Goal: Information Seeking & Learning: Learn about a topic

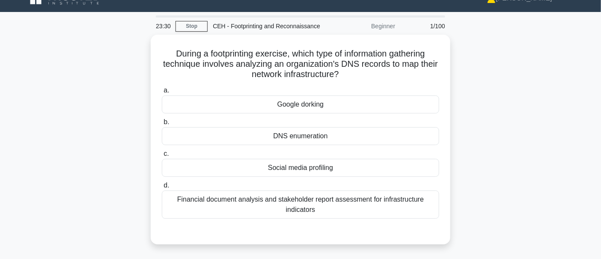
scroll to position [17, 0]
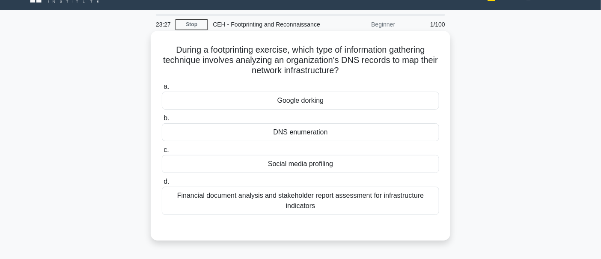
click at [312, 134] on div "DNS enumeration" at bounding box center [300, 132] width 277 height 18
click at [162, 121] on input "b. DNS enumeration" at bounding box center [162, 119] width 0 height 6
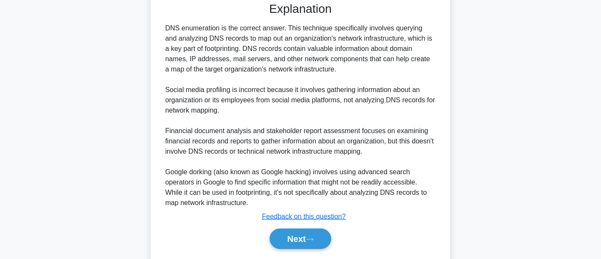
scroll to position [268, 0]
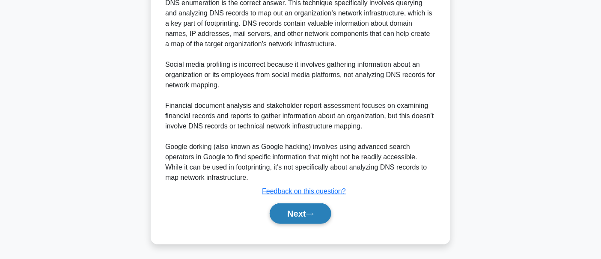
click at [285, 214] on button "Next" at bounding box center [300, 213] width 61 height 21
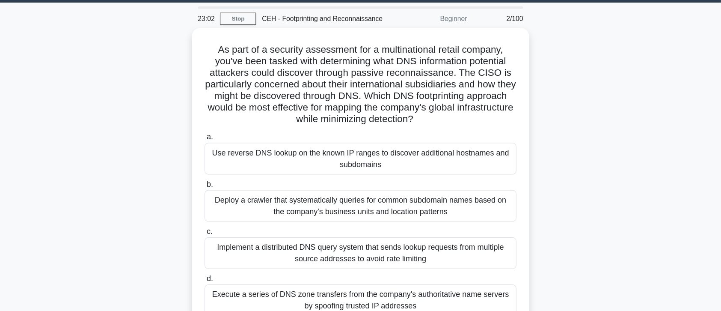
scroll to position [25, 0]
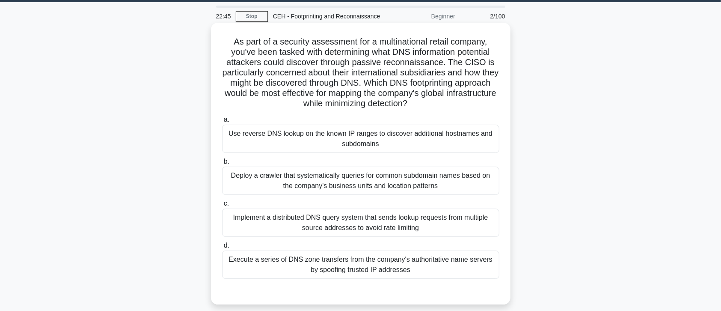
click at [420, 233] on div "Implement a distributed DNS query system that sends lookup requests from multip…" at bounding box center [360, 222] width 277 height 28
click at [222, 206] on input "c. Implement a distributed DNS query system that sends lookup requests from mul…" at bounding box center [222, 204] width 0 height 6
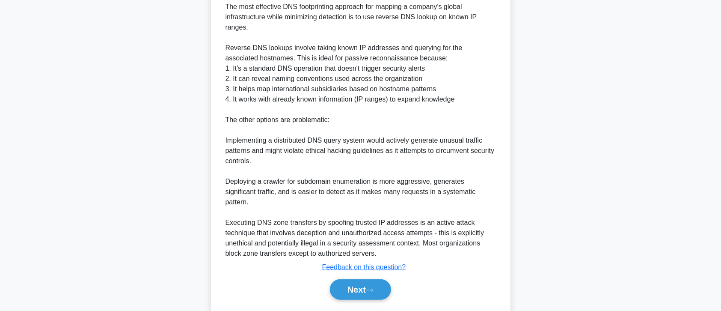
scroll to position [327, 0]
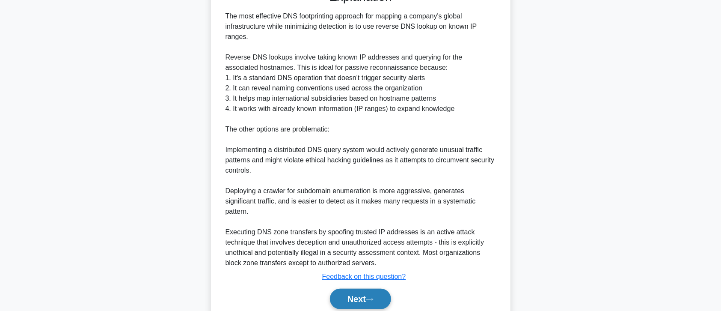
click at [391, 259] on button "Next" at bounding box center [360, 298] width 61 height 21
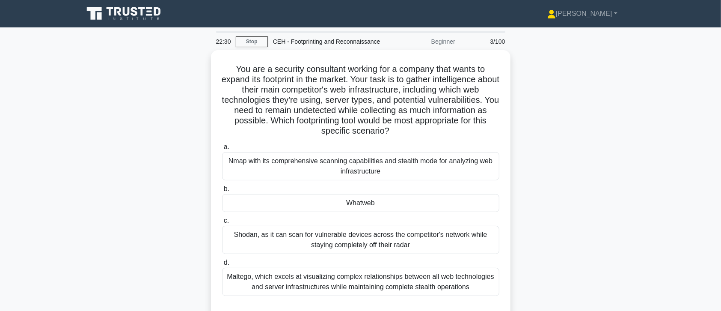
scroll to position [9, 0]
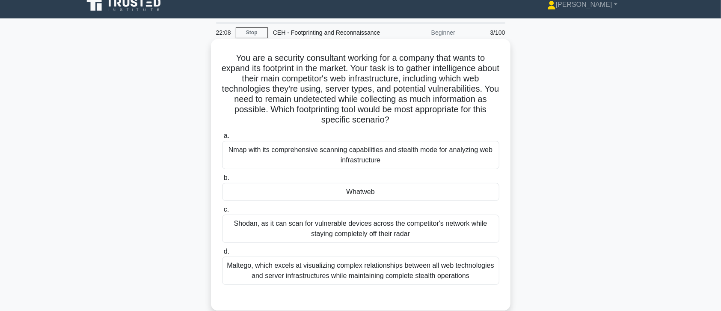
click at [474, 233] on div "Shodan, as it can scan for vulnerable devices across the competitor's network w…" at bounding box center [360, 228] width 277 height 28
click at [222, 212] on input "c. Shodan, as it can scan for vulnerable devices across the competitor's networ…" at bounding box center [222, 210] width 0 height 6
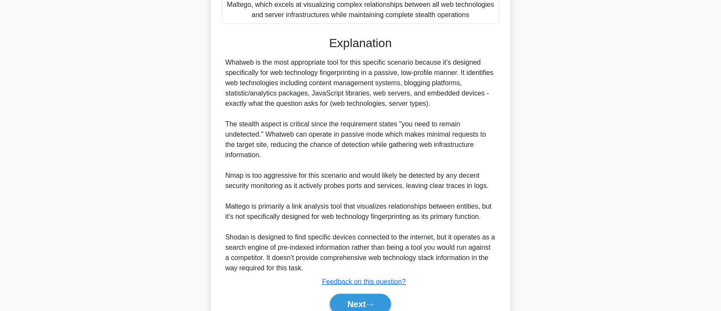
scroll to position [286, 0]
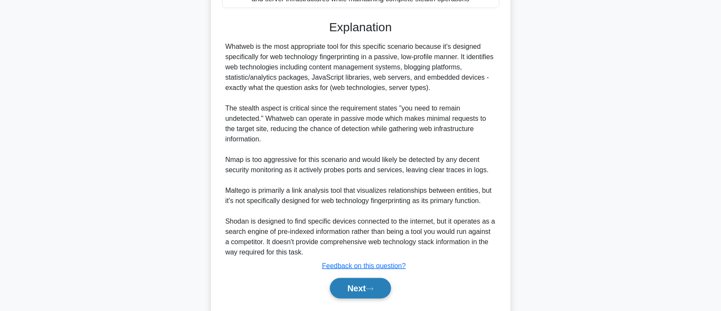
click at [354, 259] on button "Next" at bounding box center [360, 288] width 61 height 21
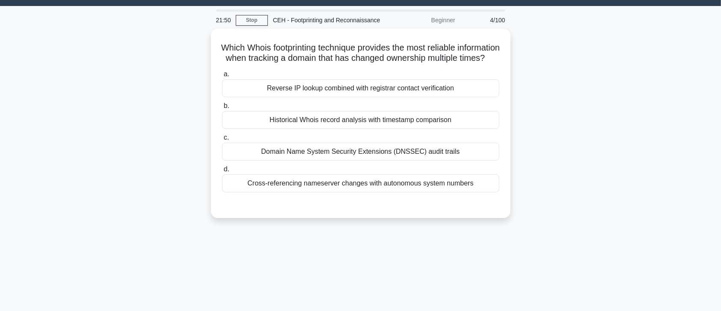
scroll to position [0, 0]
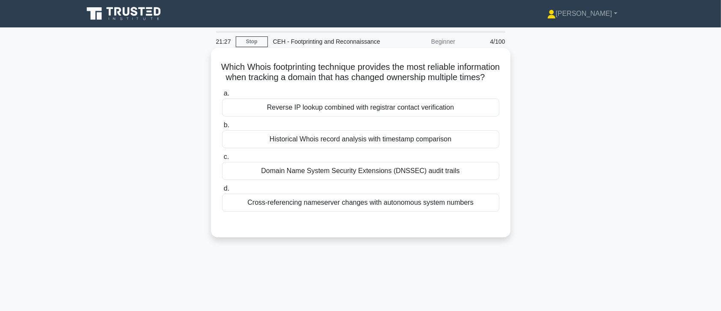
click at [308, 148] on div "Historical Whois record analysis with timestamp comparison" at bounding box center [360, 139] width 277 height 18
click at [222, 128] on input "b. Historical Whois record analysis with timestamp comparison" at bounding box center [222, 125] width 0 height 6
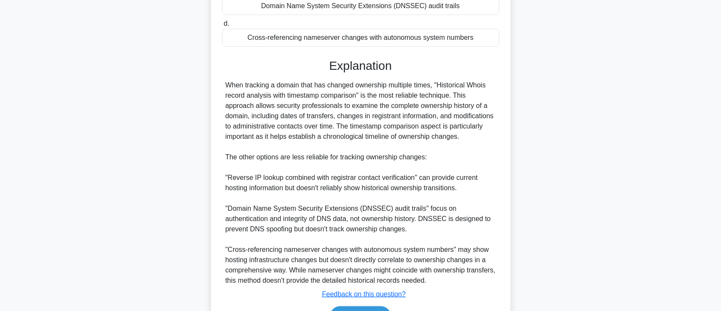
scroll to position [220, 0]
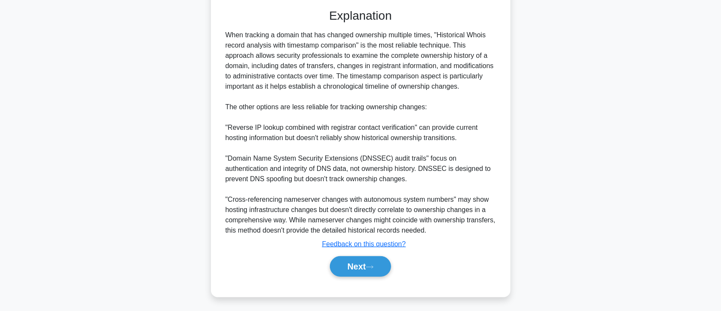
drag, startPoint x: 0, startPoint y: 27, endPoint x: 0, endPoint y: 102, distance: 75.3
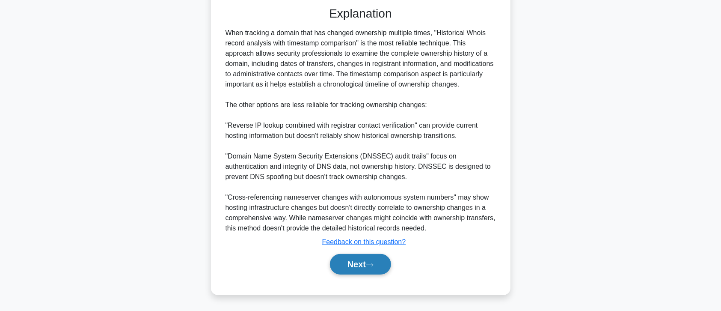
drag, startPoint x: 0, startPoint y: 102, endPoint x: 380, endPoint y: 279, distance: 419.9
click at [380, 259] on button "Next" at bounding box center [360, 264] width 61 height 21
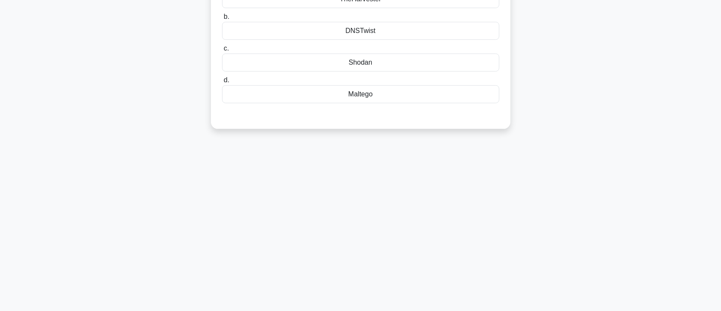
click at [369, 259] on div "20:32 Stop CEH - Footprinting and Reconnaissance Beginner 5/100 You are a penet…" at bounding box center [360, 93] width 565 height 428
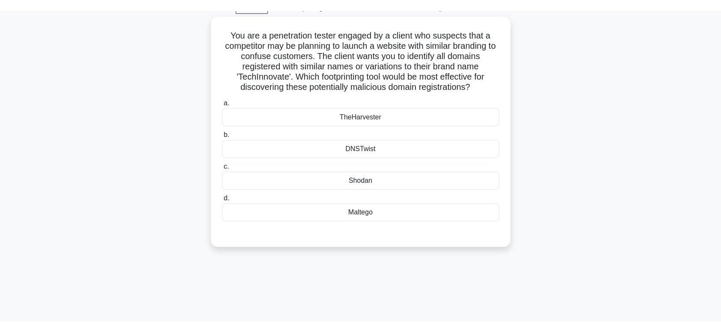
scroll to position [0, 0]
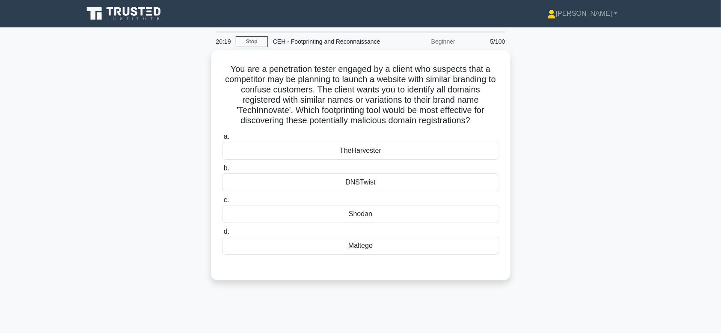
click at [574, 100] on div "You are a penetration tester engaged by a client who suspects that a competitor…" at bounding box center [360, 170] width 565 height 241
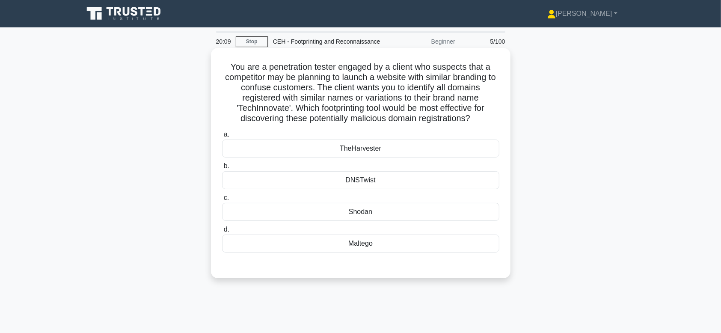
click at [473, 149] on div "TheHarvester" at bounding box center [360, 149] width 277 height 18
click at [222, 137] on input "a. TheHarvester" at bounding box center [222, 135] width 0 height 6
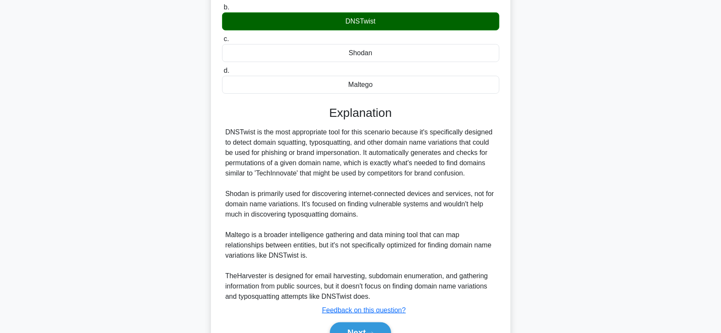
scroll to position [205, 0]
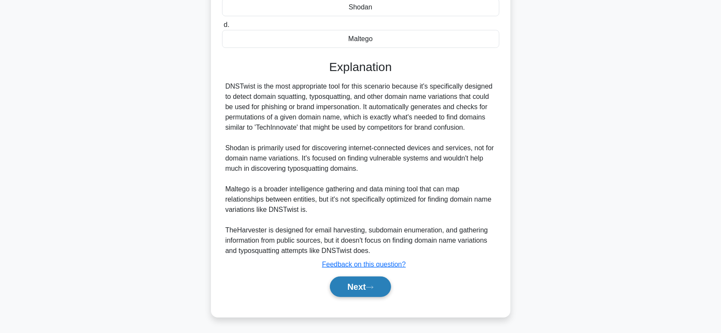
click at [379, 259] on button "Next" at bounding box center [360, 286] width 61 height 21
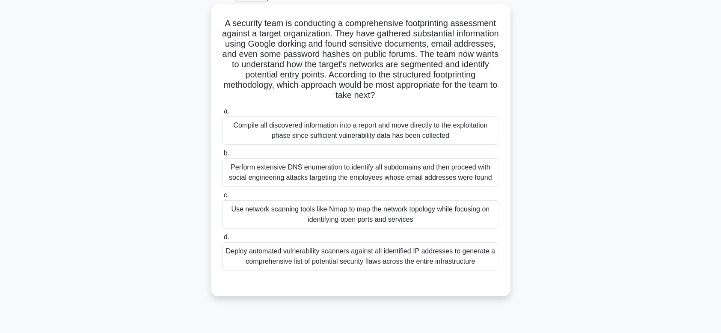
scroll to position [0, 0]
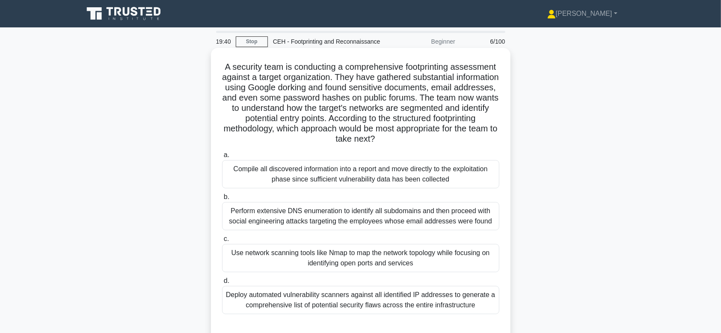
click at [351, 253] on div "Use network scanning tools like Nmap to map the network topology while focusing…" at bounding box center [360, 258] width 277 height 28
click at [222, 242] on input "c. Use network scanning tools like Nmap to map the network topology while focus…" at bounding box center [222, 239] width 0 height 6
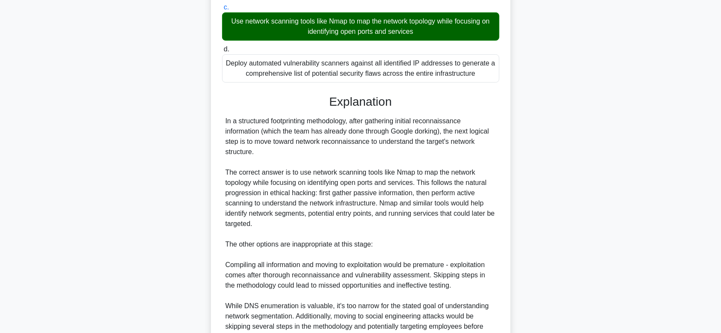
scroll to position [321, 0]
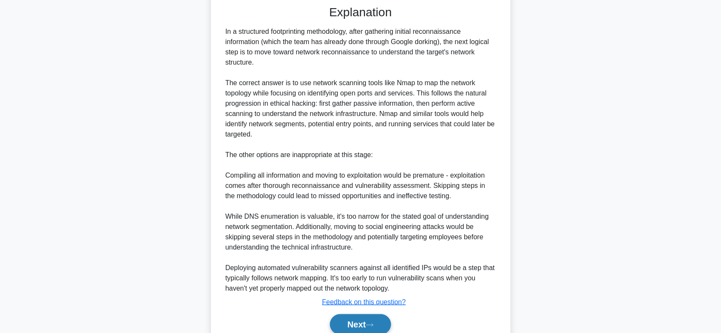
click at [352, 259] on button "Next" at bounding box center [360, 324] width 61 height 21
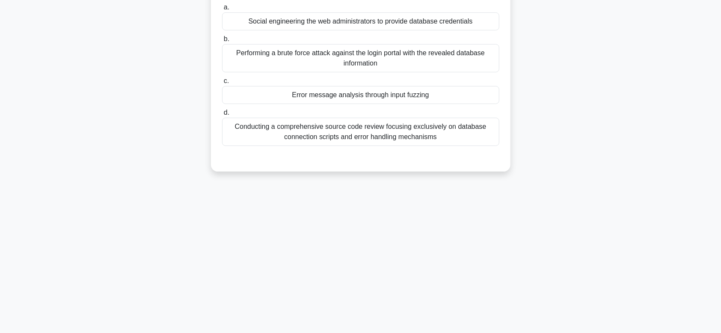
scroll to position [22, 0]
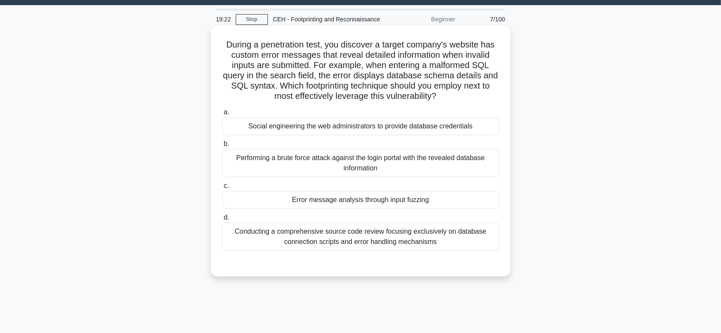
click at [373, 172] on div "Performing a brute force attack against the login portal with the revealed data…" at bounding box center [360, 163] width 277 height 28
click at [222, 147] on input "b. Performing a brute force attack against the login portal with the revealed d…" at bounding box center [222, 144] width 0 height 6
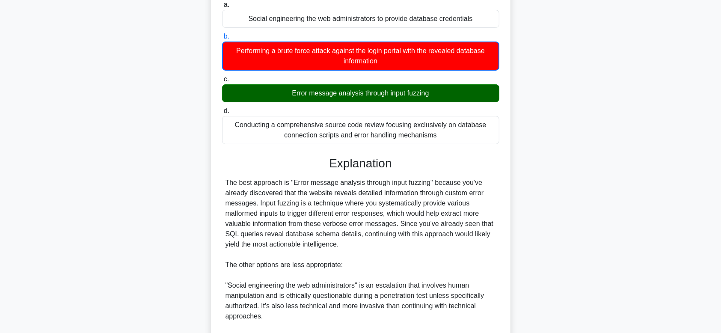
scroll to position [236, 0]
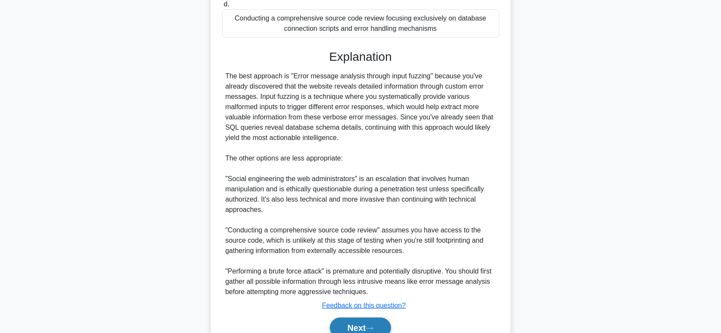
click at [350, 259] on button "Next" at bounding box center [360, 328] width 61 height 21
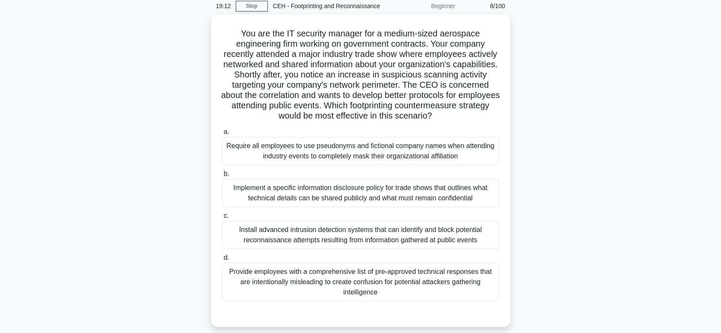
scroll to position [23, 0]
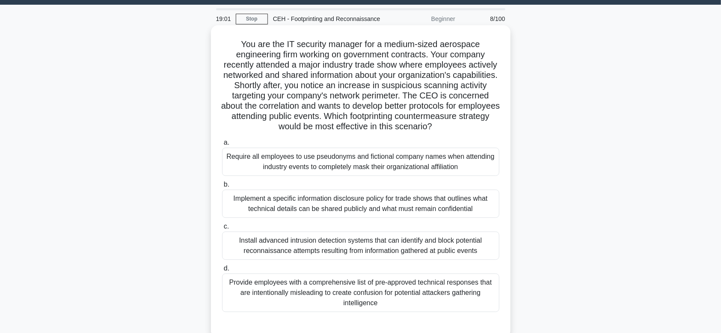
click at [304, 212] on div "Implement a specific information disclosure policy for trade shows that outline…" at bounding box center [360, 204] width 277 height 28
click at [222, 187] on input "b. Implement a specific information disclosure policy for trade shows that outl…" at bounding box center [222, 185] width 0 height 6
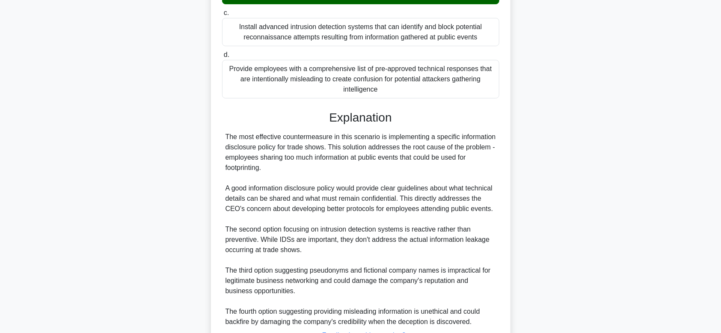
scroll to position [308, 0]
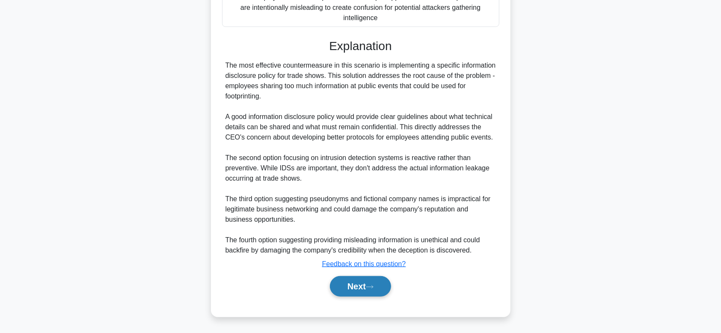
click at [386, 259] on button "Next" at bounding box center [360, 286] width 61 height 21
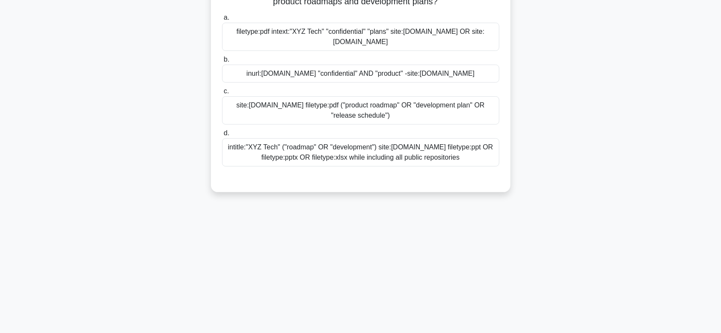
scroll to position [23, 0]
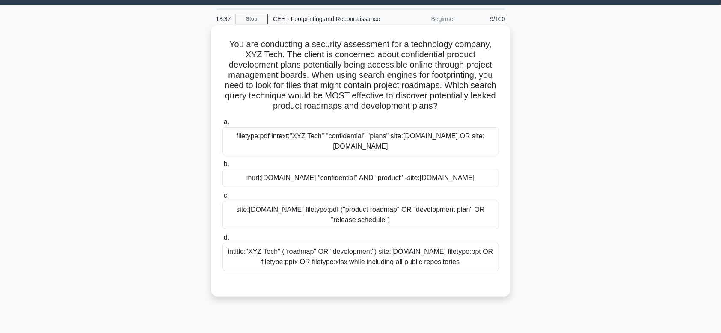
click at [386, 259] on div "intitle:"XYZ Tech" ("roadmap" OR "development") site:xyztech.com filetype:ppt O…" at bounding box center [360, 257] width 277 height 28
click at [222, 241] on input "d. intitle:"XYZ Tech" ("roadmap" OR "development") site:xyztech.com filetype:pp…" at bounding box center [222, 238] width 0 height 6
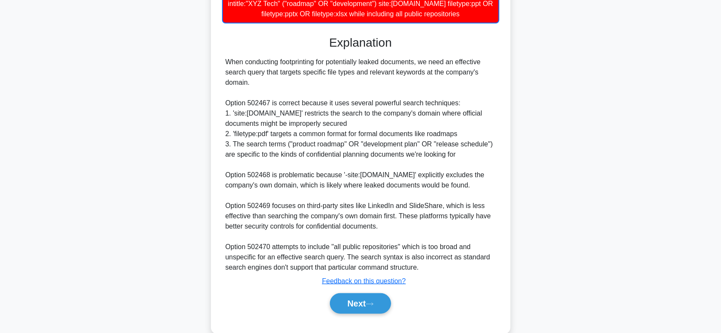
scroll to position [288, 0]
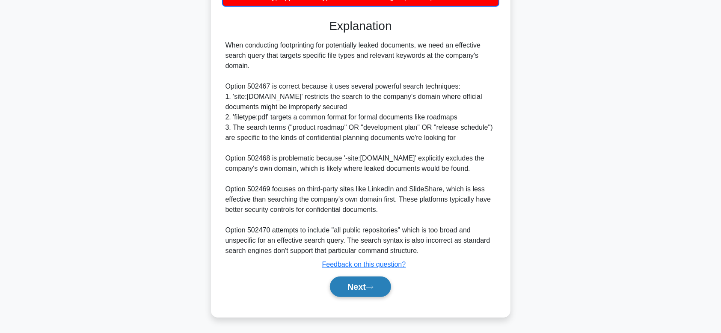
click at [365, 259] on button "Next" at bounding box center [360, 286] width 61 height 21
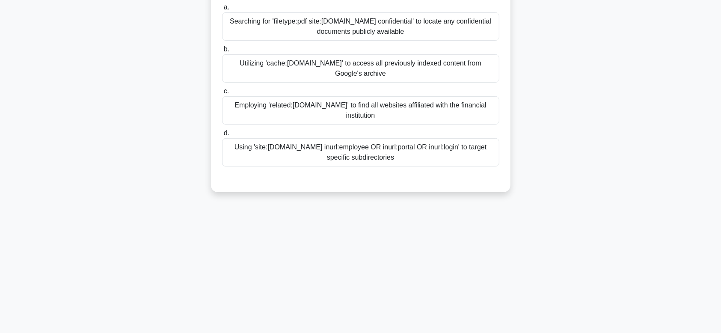
scroll to position [0, 0]
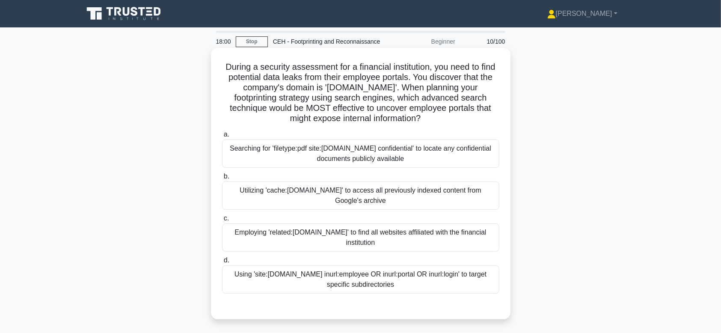
click at [286, 204] on div "Utilizing 'cache:globalfinance.com' to access all previously indexed content fr…" at bounding box center [360, 195] width 277 height 28
click at [222, 179] on input "b. Utilizing 'cache:globalfinance.com' to access all previously indexed content…" at bounding box center [222, 177] width 0 height 6
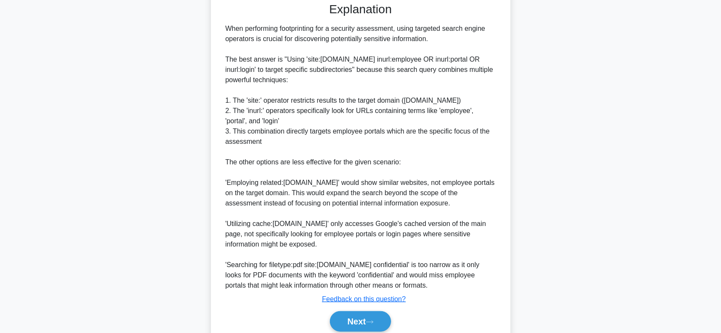
scroll to position [301, 0]
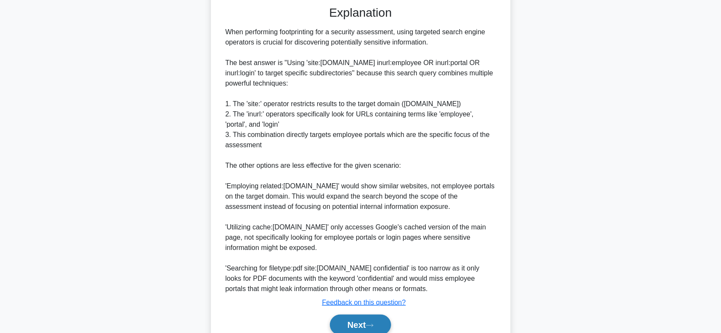
click at [378, 259] on button "Next" at bounding box center [360, 325] width 61 height 21
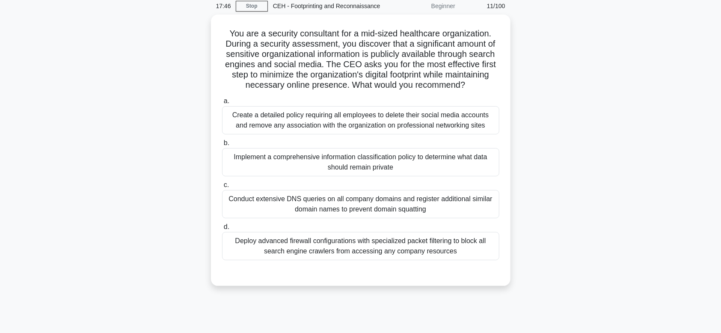
scroll to position [23, 0]
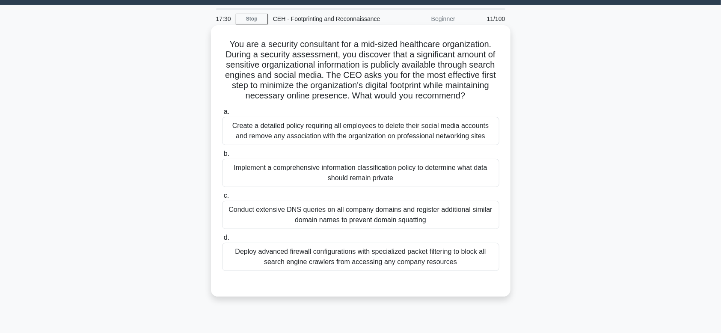
click at [336, 259] on div "Deploy advanced firewall configurations with specialized packet filtering to bl…" at bounding box center [360, 257] width 277 height 28
click at [222, 241] on input "d. Deploy advanced firewall configurations with specialized packet filtering to…" at bounding box center [222, 238] width 0 height 6
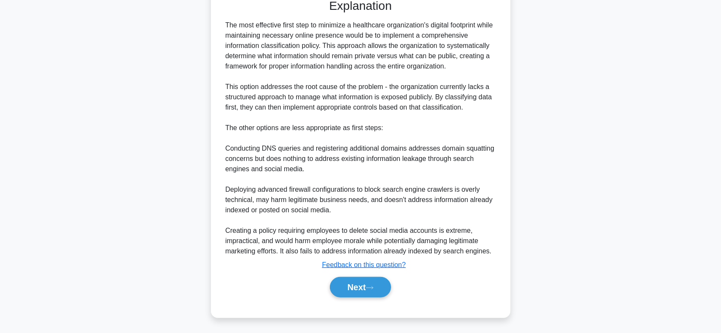
scroll to position [308, 0]
click at [383, 259] on button "Next" at bounding box center [360, 286] width 61 height 21
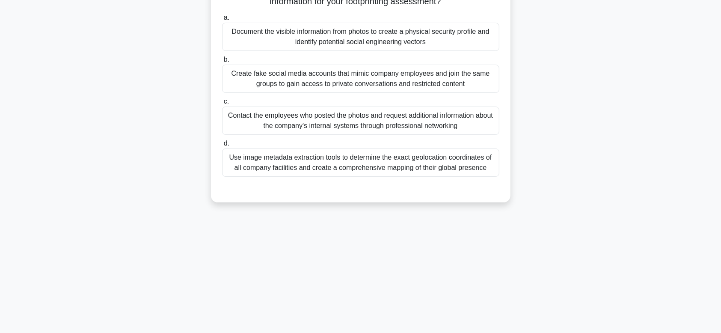
scroll to position [0, 0]
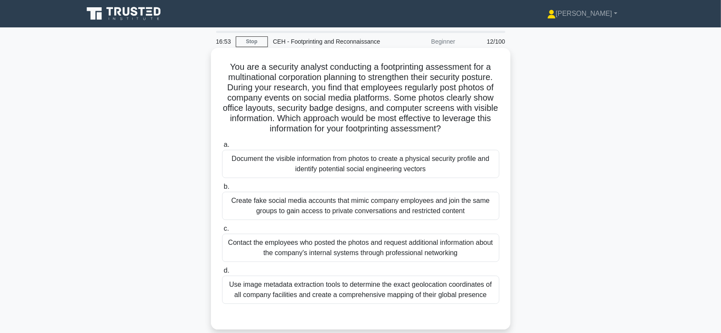
click at [363, 166] on div "Document the visible information from photos to create a physical security prof…" at bounding box center [360, 164] width 277 height 28
click at [222, 148] on input "a. Document the visible information from photos to create a physical security p…" at bounding box center [222, 145] width 0 height 6
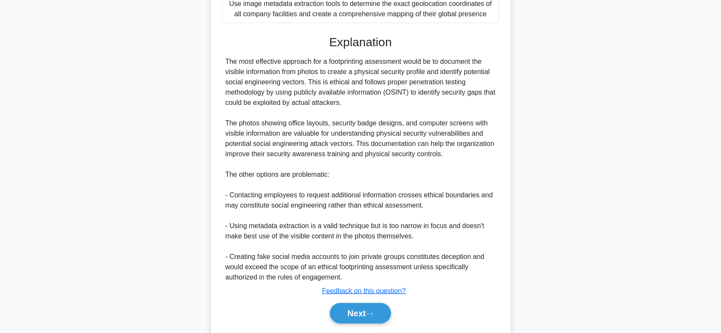
scroll to position [308, 0]
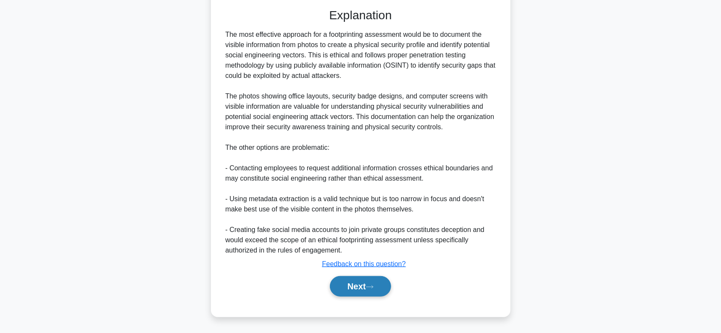
click at [391, 259] on button "Next" at bounding box center [360, 286] width 61 height 21
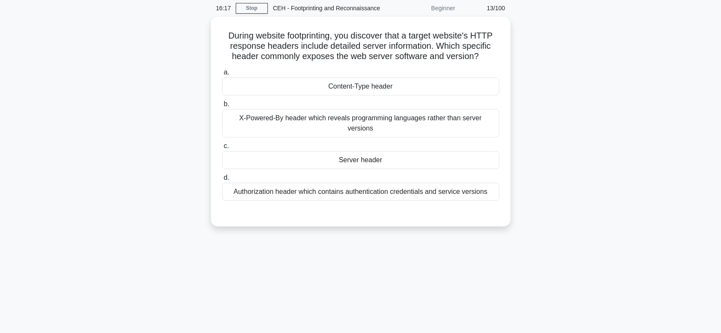
scroll to position [0, 0]
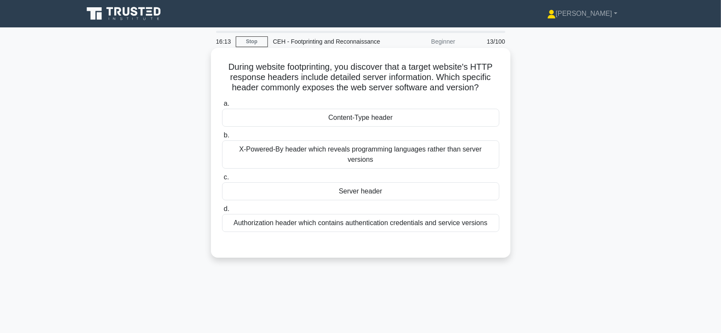
click at [376, 157] on div "X-Powered-By header which reveals programming languages rather than server vers…" at bounding box center [360, 154] width 277 height 28
click at [222, 138] on input "b. X-Powered-By header which reveals programming languages rather than server v…" at bounding box center [222, 136] width 0 height 6
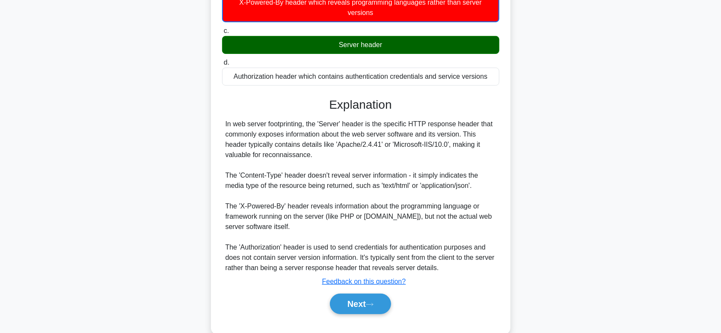
scroll to position [164, 0]
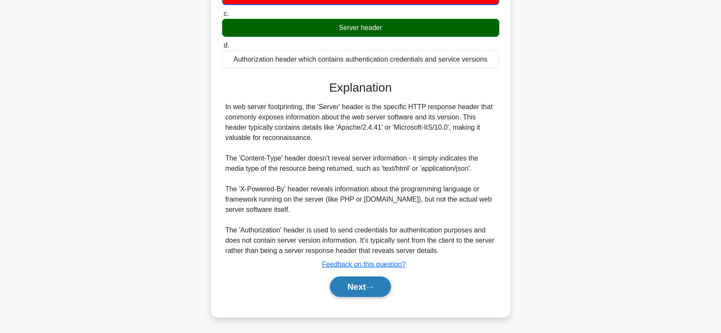
click at [359, 259] on button "Next" at bounding box center [360, 286] width 61 height 21
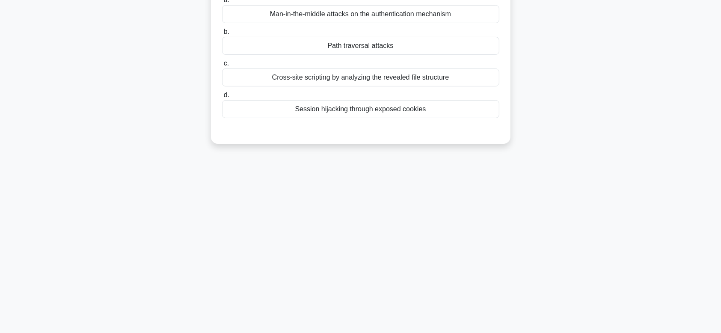
scroll to position [23, 0]
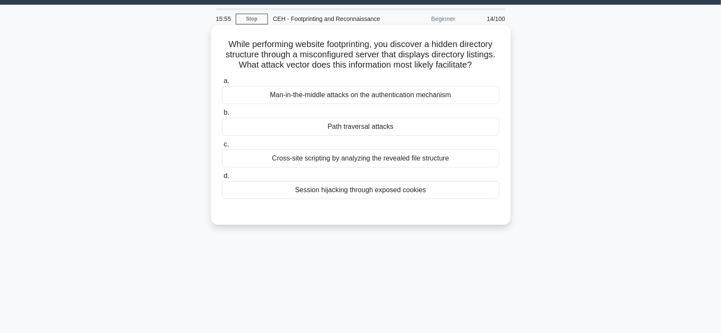
click at [357, 167] on div "Cross-site scripting by analyzing the revealed file structure" at bounding box center [360, 158] width 277 height 18
click at [222, 147] on input "c. Cross-site scripting by analyzing the revealed file structure" at bounding box center [222, 145] width 0 height 6
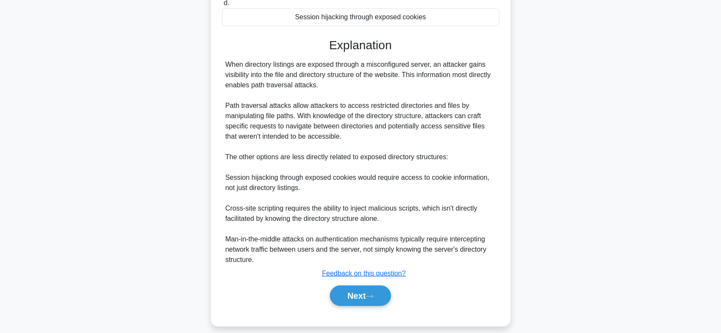
scroll to position [216, 0]
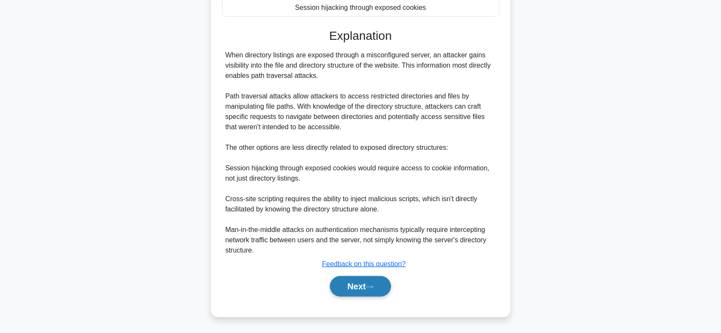
click at [386, 259] on button "Next" at bounding box center [360, 286] width 61 height 21
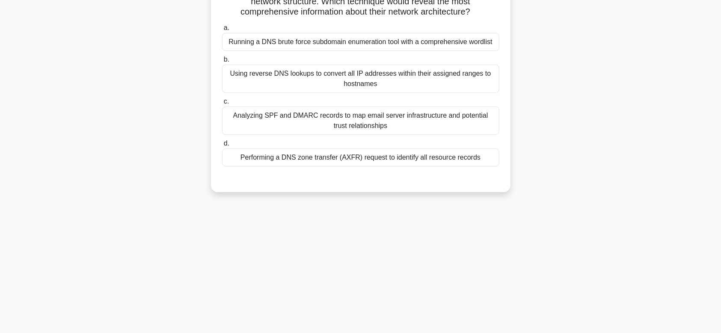
scroll to position [23, 0]
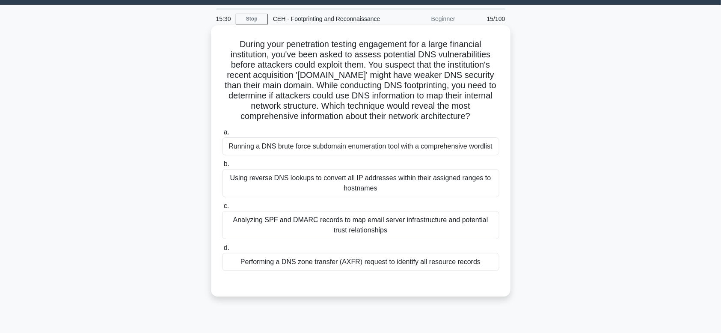
click at [367, 196] on div "Using reverse DNS lookups to convert all IP addresses within their assigned ran…" at bounding box center [360, 183] width 277 height 28
click at [222, 167] on input "b. Using reverse DNS lookups to convert all IP addresses within their assigned …" at bounding box center [222, 164] width 0 height 6
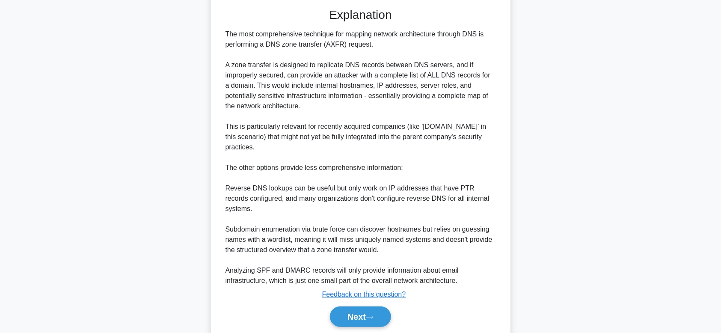
scroll to position [318, 0]
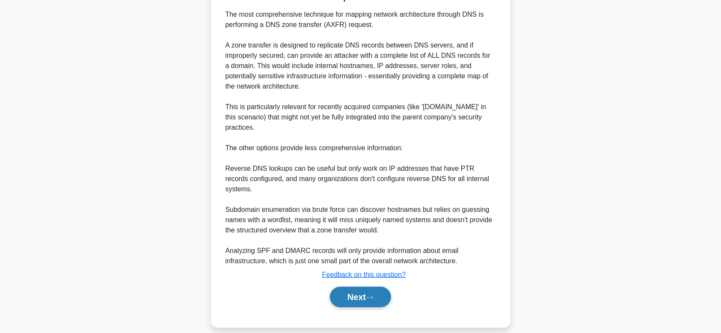
click at [377, 259] on button "Next" at bounding box center [360, 297] width 61 height 21
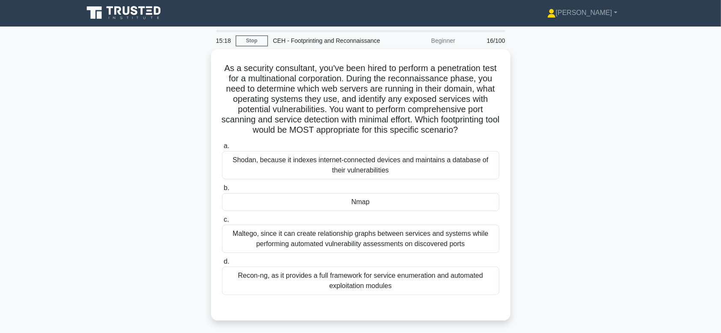
scroll to position [0, 0]
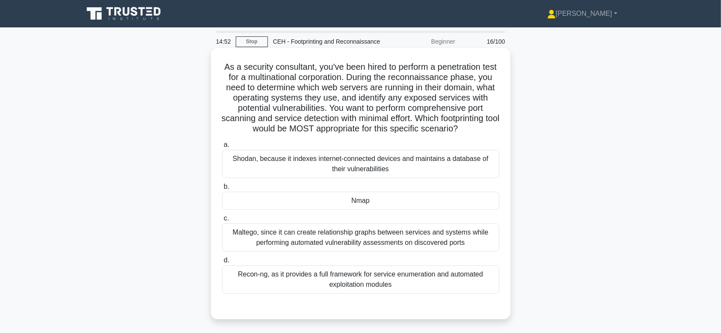
click at [391, 171] on div "Shodan, because it indexes internet-connected devices and maintains a database …" at bounding box center [360, 164] width 277 height 28
click at [222, 148] on input "a. Shodan, because it indexes internet-connected devices and maintains a databa…" at bounding box center [222, 145] width 0 height 6
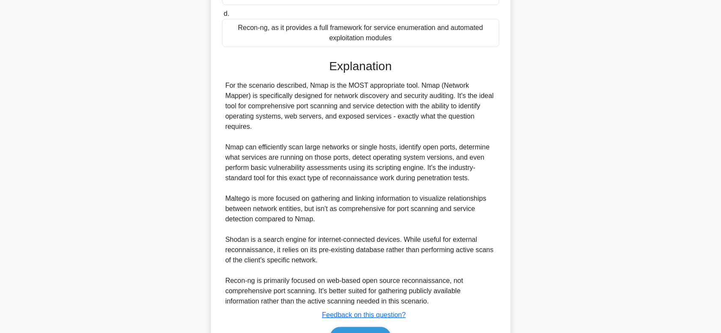
scroll to position [253, 0]
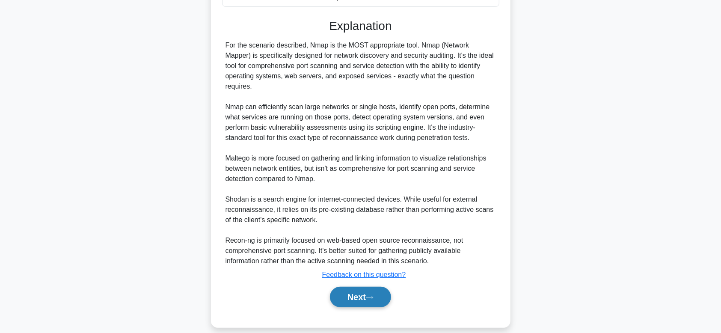
click at [359, 259] on button "Next" at bounding box center [360, 297] width 61 height 21
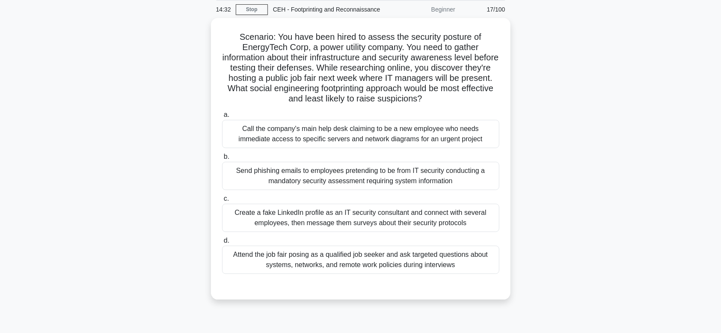
scroll to position [19, 0]
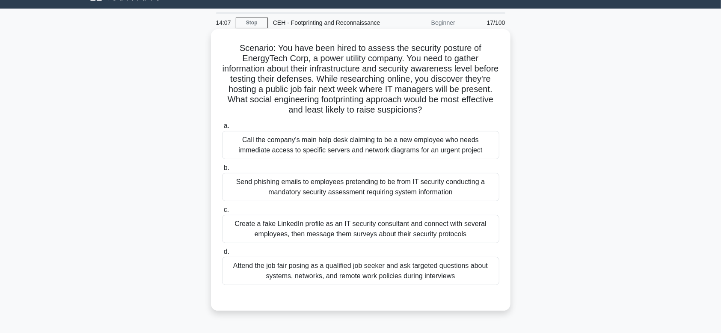
click at [244, 230] on div "Create a fake LinkedIn profile as an IT security consultant and connect with se…" at bounding box center [360, 229] width 277 height 28
click at [222, 213] on input "c. Create a fake LinkedIn profile as an IT security consultant and connect with…" at bounding box center [222, 210] width 0 height 6
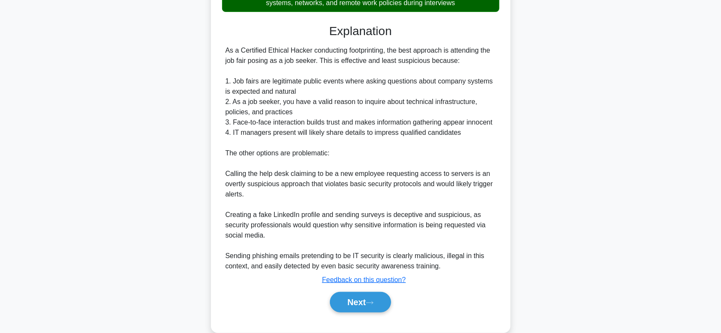
scroll to position [296, 0]
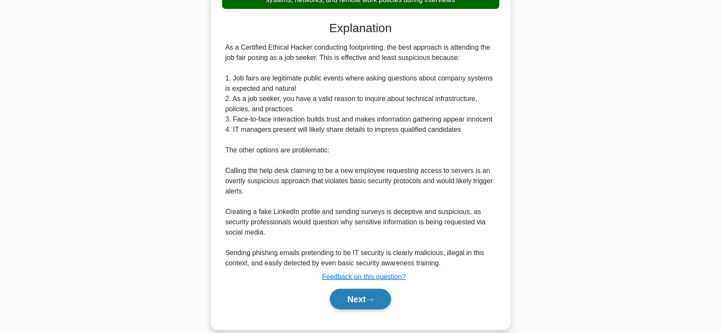
click at [366, 259] on button "Next" at bounding box center [360, 299] width 61 height 21
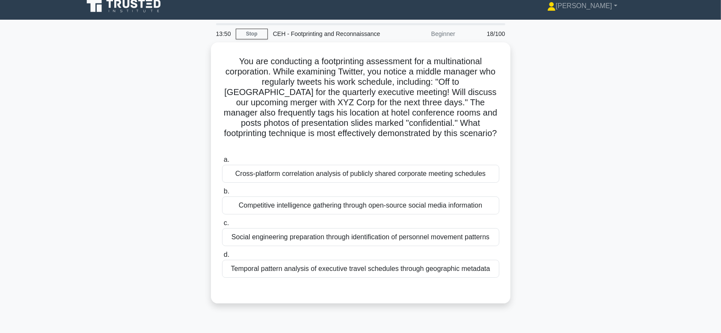
scroll to position [0, 0]
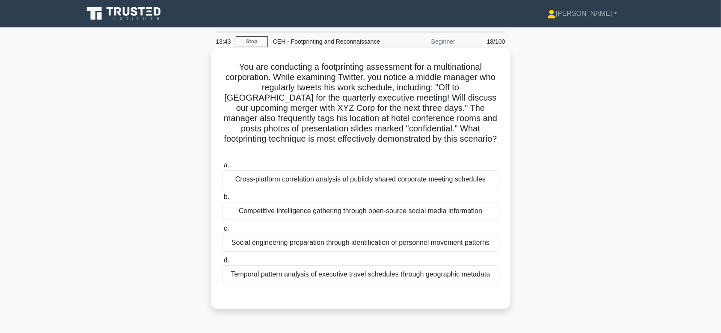
click at [422, 237] on div "Social engineering preparation through identification of personnel movement pat…" at bounding box center [360, 243] width 277 height 18
click at [222, 232] on input "c. Social engineering preparation through identification of personnel movement …" at bounding box center [222, 229] width 0 height 6
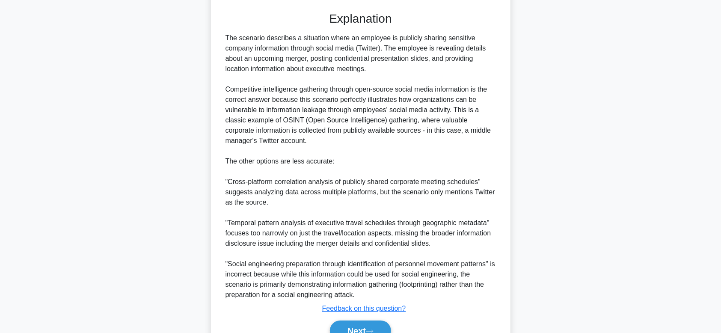
scroll to position [288, 0]
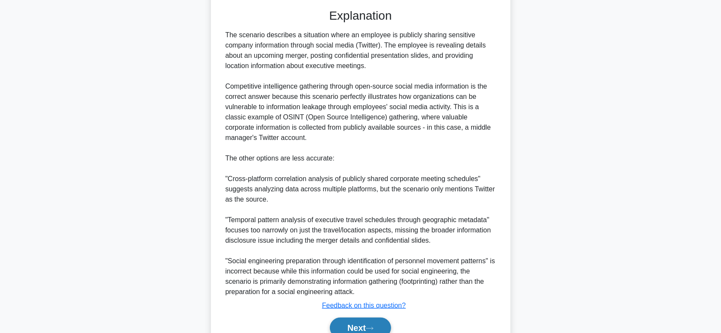
click at [365, 259] on button "Next" at bounding box center [360, 328] width 61 height 21
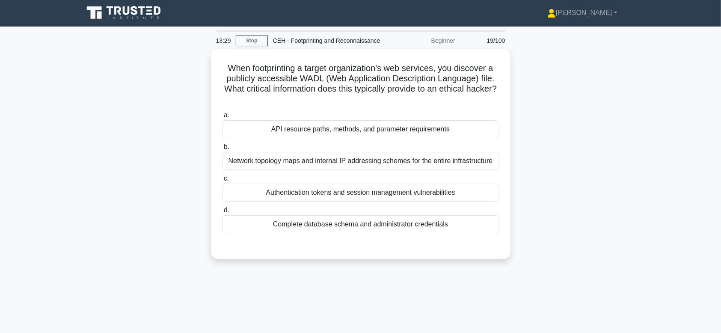
scroll to position [0, 0]
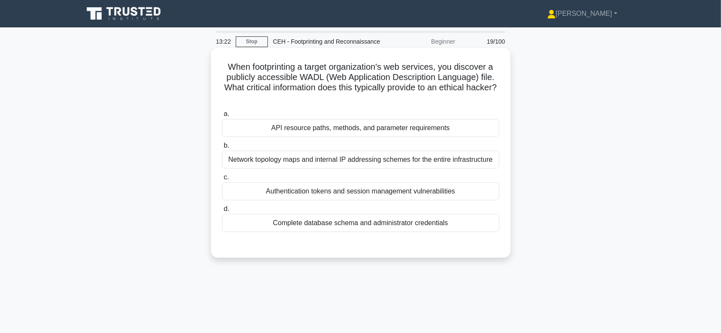
click at [368, 198] on div "Authentication tokens and session management vulnerabilities" at bounding box center [360, 191] width 277 height 18
click at [222, 180] on input "c. Authentication tokens and session management vulnerabilities" at bounding box center [222, 178] width 0 height 6
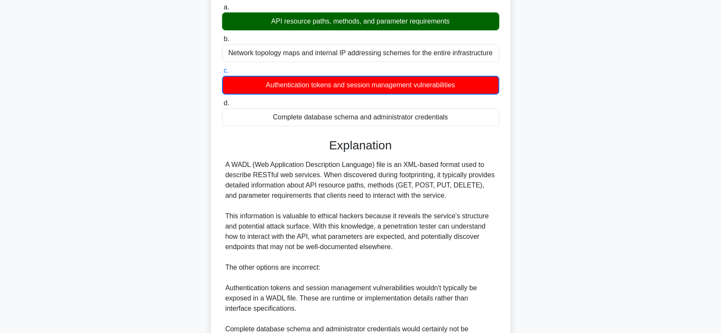
scroll to position [214, 0]
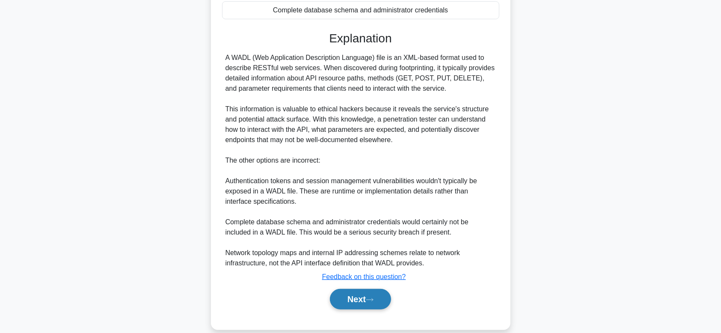
click at [344, 259] on button "Next" at bounding box center [360, 299] width 61 height 21
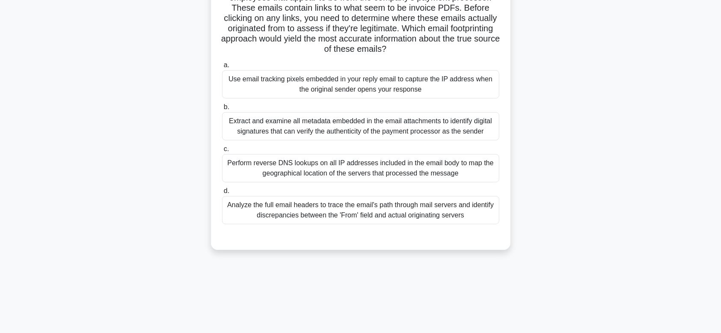
scroll to position [53, 0]
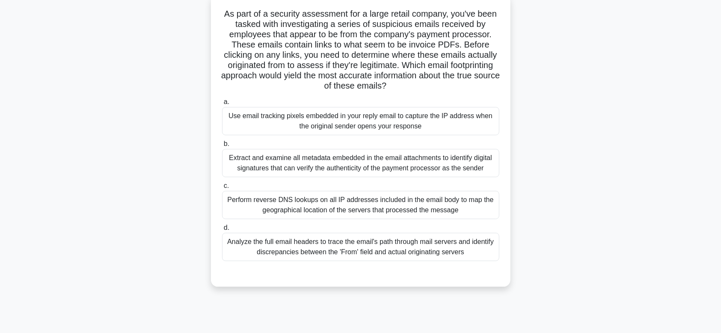
click at [256, 210] on div "Perform reverse DNS lookups on all IP addresses included in the email body to m…" at bounding box center [360, 205] width 277 height 28
click at [222, 189] on input "c. Perform reverse DNS lookups on all IP addresses included in the email body t…" at bounding box center [222, 186] width 0 height 6
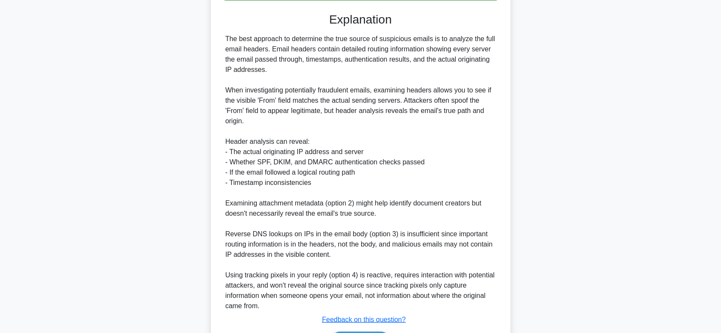
scroll to position [370, 0]
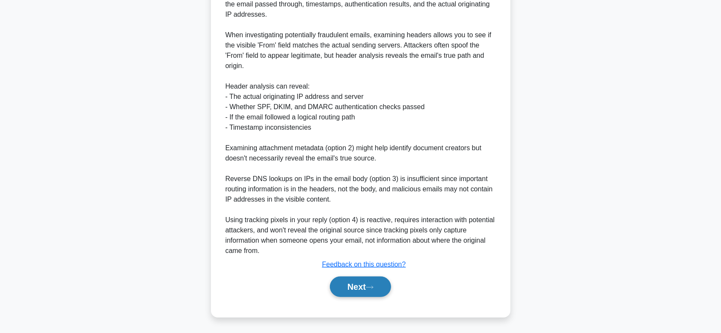
click at [355, 259] on button "Next" at bounding box center [360, 286] width 61 height 21
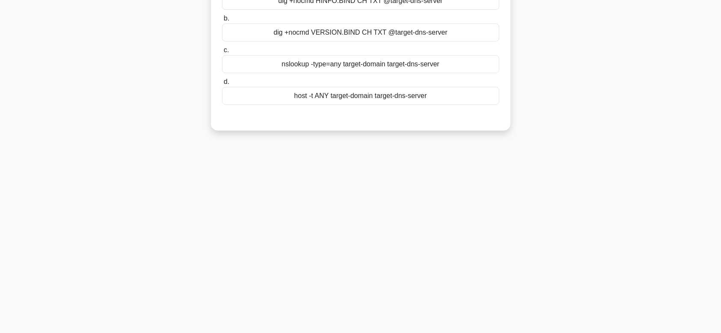
scroll to position [0, 0]
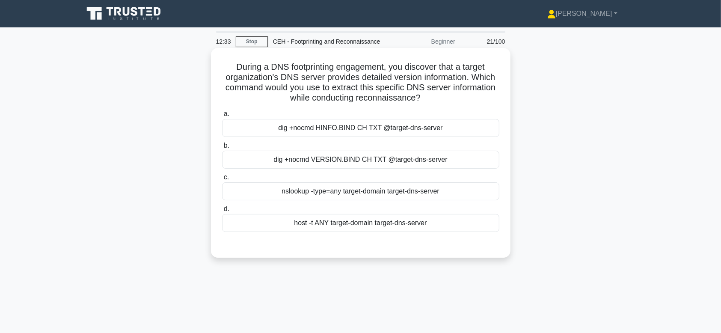
click at [339, 131] on div "dig +nocmd HINFO.BIND CH TXT @target-dns-server" at bounding box center [360, 128] width 277 height 18
click at [222, 117] on input "a. dig +nocmd HINFO.BIND CH TXT @target-dns-server" at bounding box center [222, 114] width 0 height 6
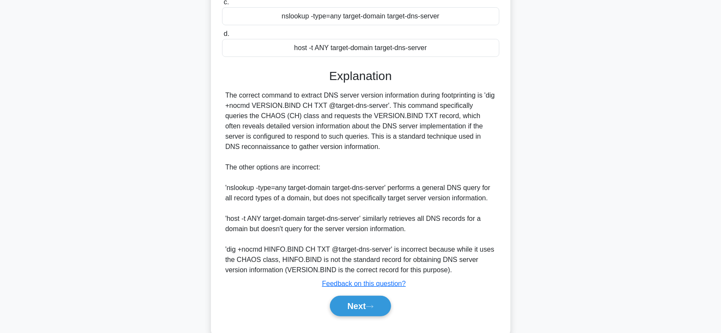
scroll to position [180, 0]
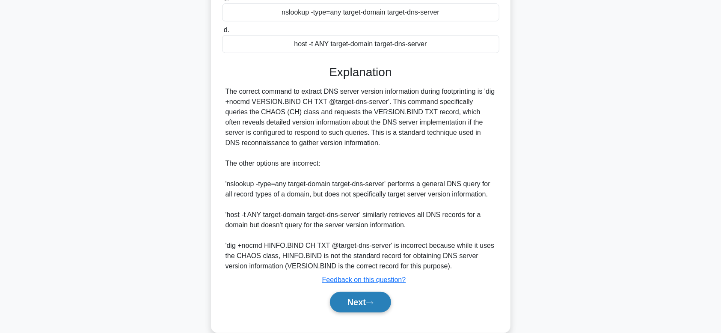
click at [351, 259] on button "Next" at bounding box center [360, 302] width 61 height 21
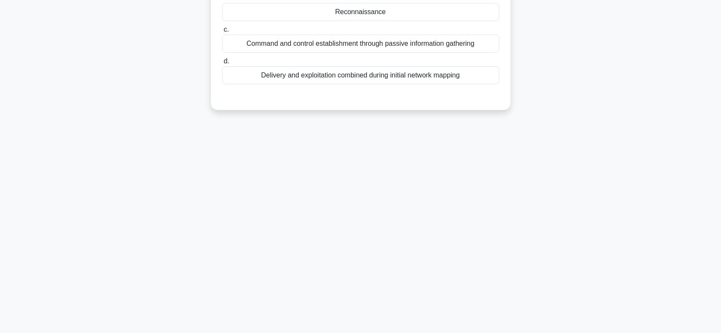
scroll to position [0, 0]
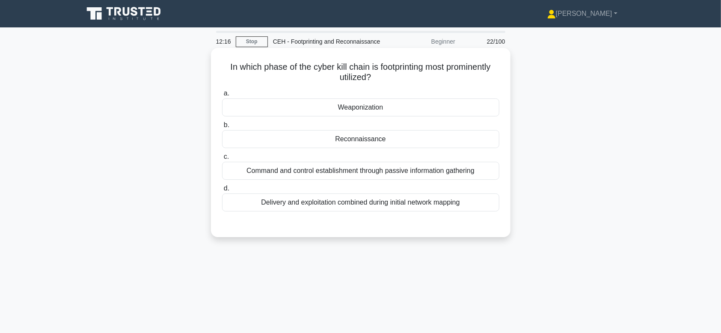
click at [348, 145] on div "Reconnaissance" at bounding box center [360, 139] width 277 height 18
click at [222, 128] on input "b. Reconnaissance" at bounding box center [222, 125] width 0 height 6
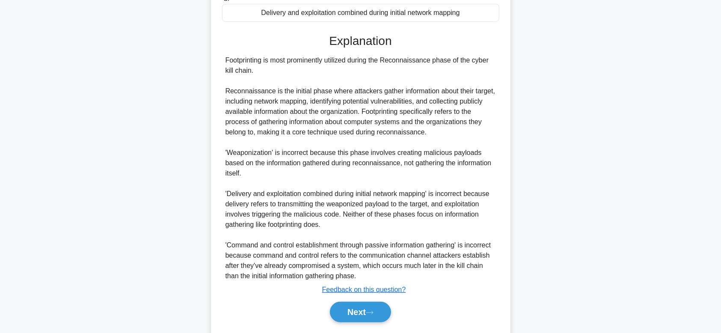
scroll to position [214, 0]
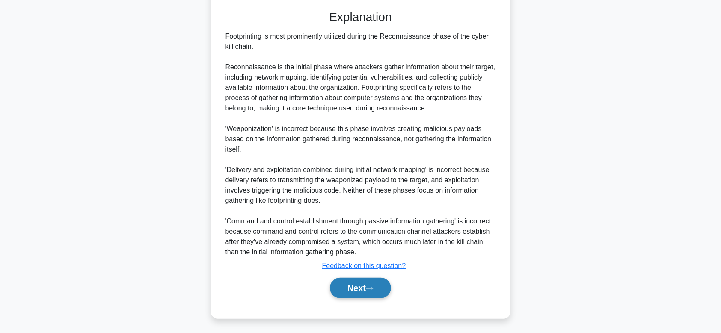
click at [374, 259] on button "Next" at bounding box center [360, 288] width 61 height 21
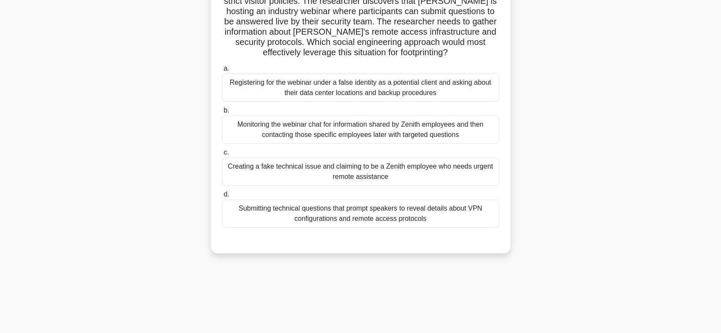
scroll to position [23, 0]
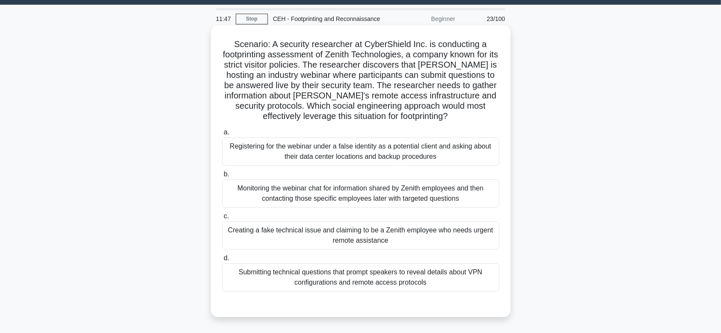
click at [465, 153] on div "Registering for the webinar under a false identity as a potential client and as…" at bounding box center [360, 151] width 277 height 28
click at [222, 135] on input "a. Registering for the webinar under a false identity as a potential client and…" at bounding box center [222, 133] width 0 height 6
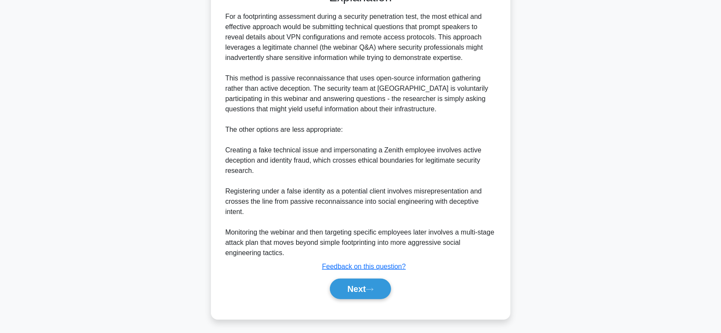
scroll to position [297, 0]
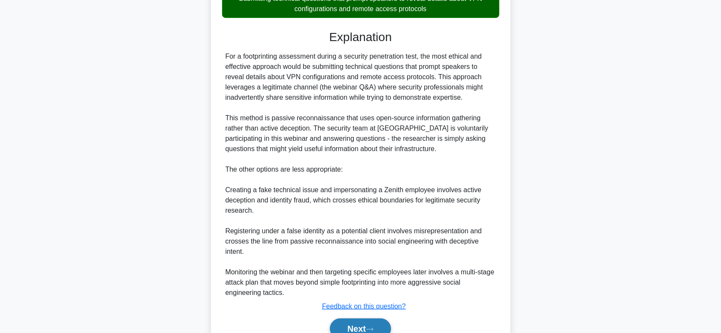
click at [369, 259] on button "Next" at bounding box center [360, 328] width 61 height 21
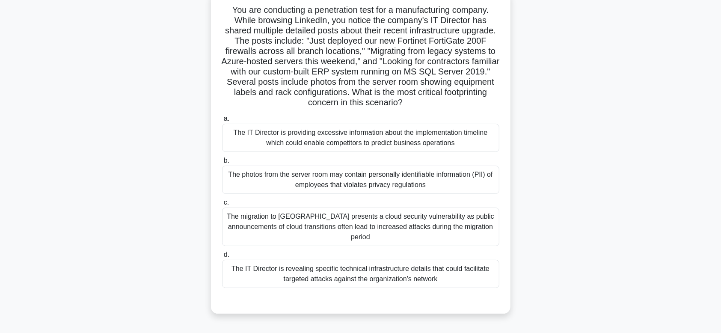
scroll to position [61, 0]
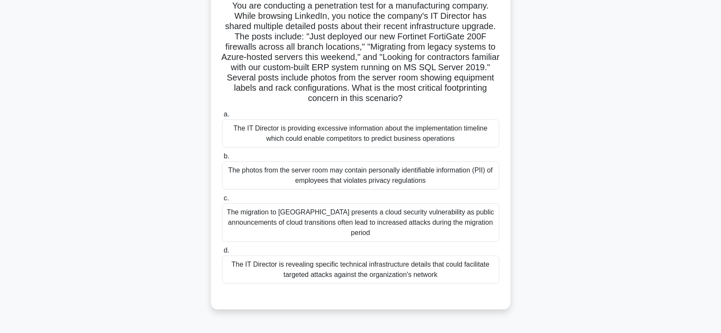
click at [479, 256] on div "The IT Director is revealing specific technical infrastructure details that cou…" at bounding box center [360, 270] width 277 height 28
click at [222, 253] on input "d. The IT Director is revealing specific technical infrastructure details that …" at bounding box center [222, 251] width 0 height 6
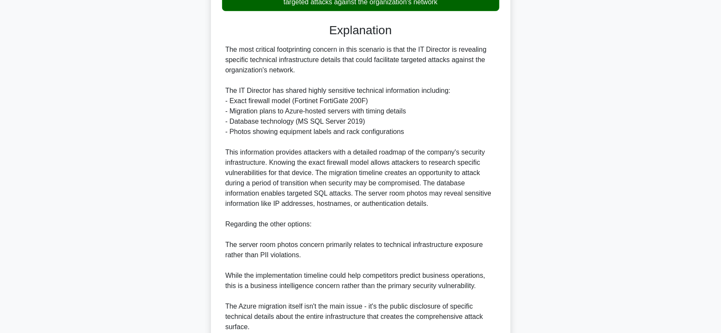
scroll to position [400, 0]
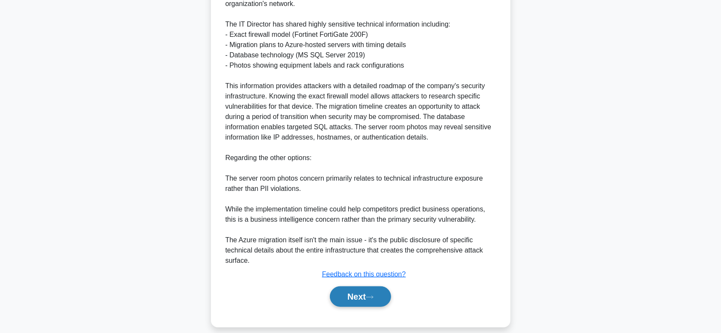
click at [387, 259] on button "Next" at bounding box center [360, 296] width 61 height 21
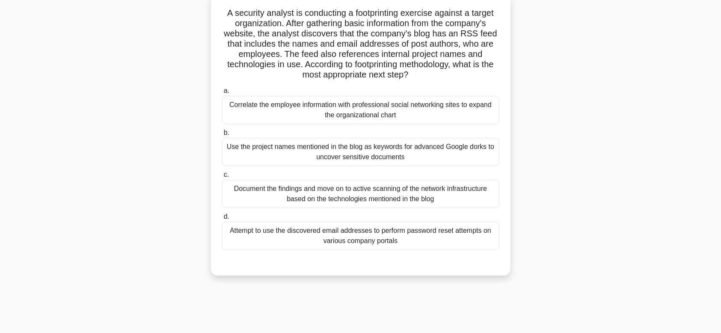
scroll to position [0, 0]
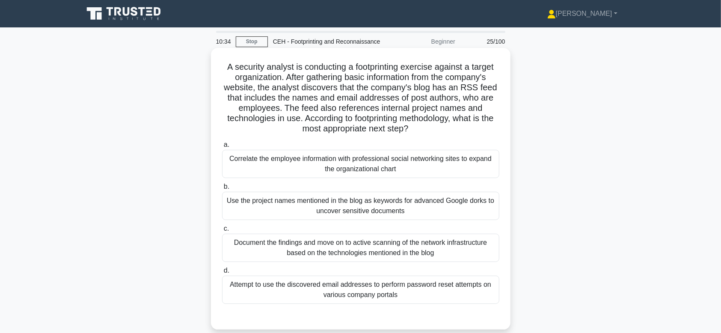
click at [359, 248] on div "Document the findings and move on to active scanning of the network infrastruct…" at bounding box center [360, 248] width 277 height 28
click at [222, 232] on input "c. Document the findings and move on to active scanning of the network infrastr…" at bounding box center [222, 229] width 0 height 6
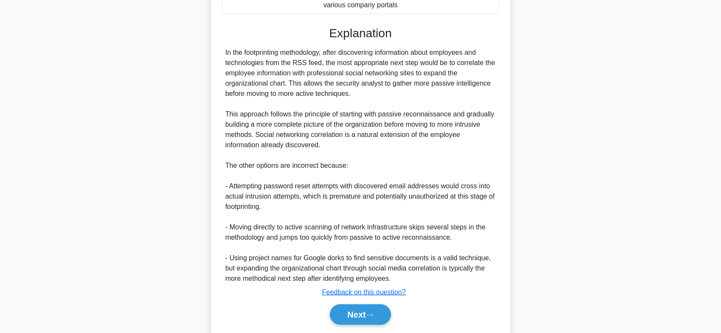
scroll to position [294, 0]
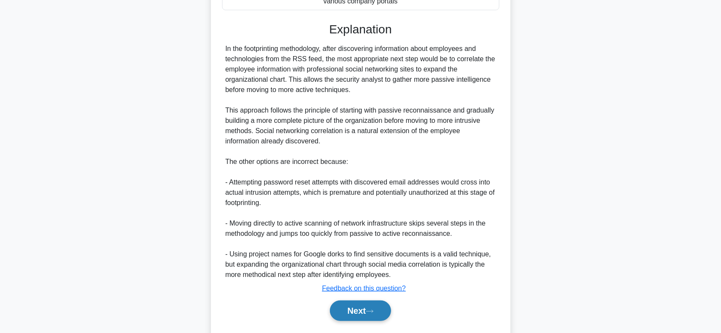
click at [349, 259] on button "Next" at bounding box center [360, 310] width 61 height 21
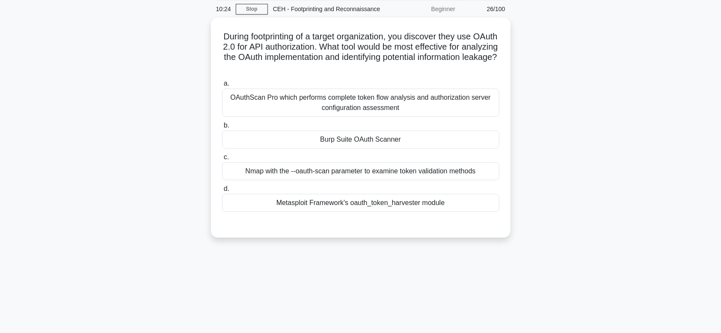
scroll to position [0, 0]
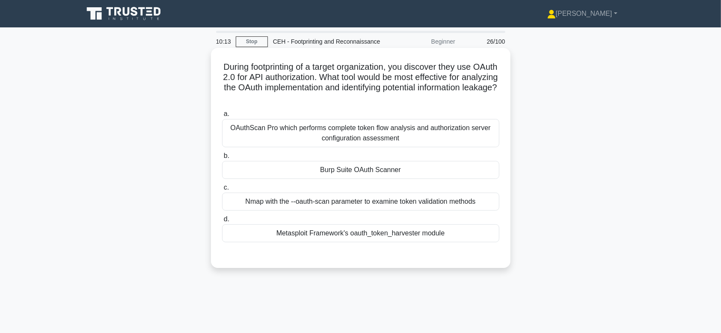
click at [339, 244] on div "a. OAuthScan Pro which performs complete token flow analysis and authorization …" at bounding box center [360, 182] width 279 height 151
click at [330, 200] on div "Nmap with the --oauth-scan parameter to examine token validation methods" at bounding box center [360, 202] width 277 height 18
click at [222, 190] on input "c. Nmap with the --oauth-scan parameter to examine token validation methods" at bounding box center [222, 188] width 0 height 6
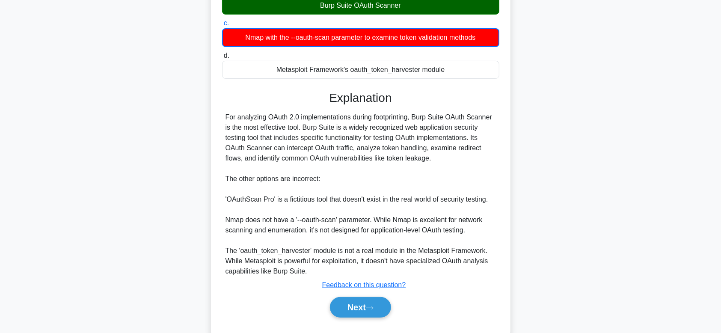
scroll to position [167, 0]
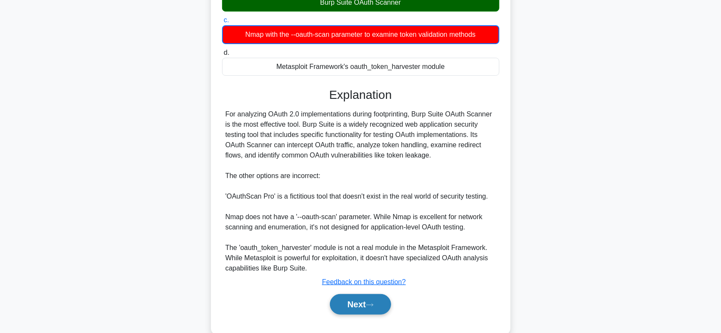
click at [366, 259] on button "Next" at bounding box center [360, 304] width 61 height 21
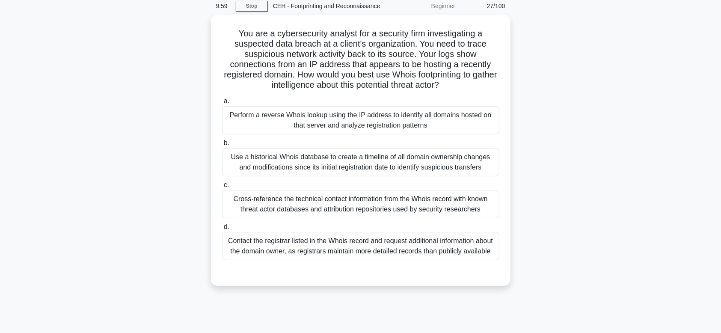
scroll to position [23, 0]
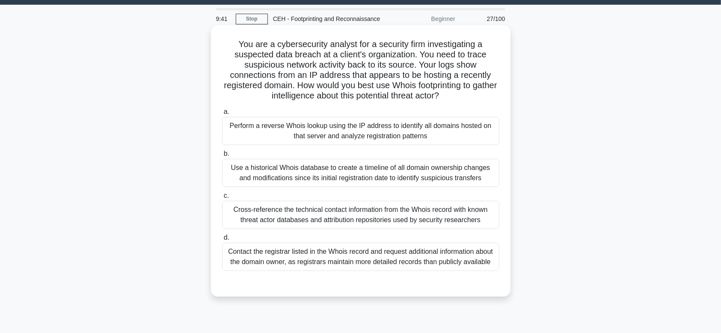
click at [489, 229] on div "Cross-reference the technical contact information from the Whois record with kn…" at bounding box center [360, 215] width 277 height 28
click at [222, 199] on input "c. Cross-reference the technical contact information from the Whois record with…" at bounding box center [222, 196] width 0 height 6
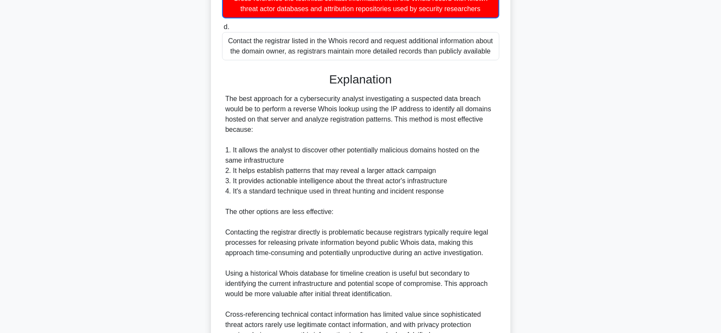
scroll to position [317, 0]
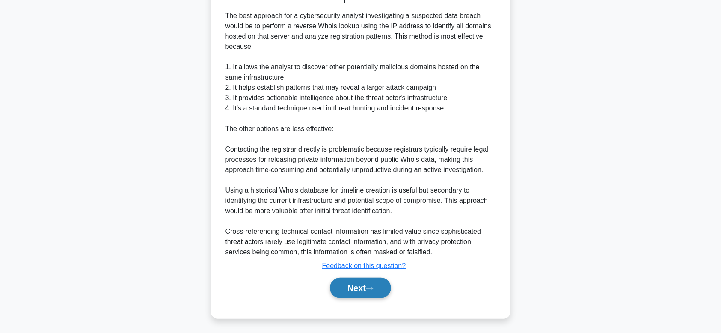
click at [357, 259] on button "Next" at bounding box center [360, 288] width 61 height 21
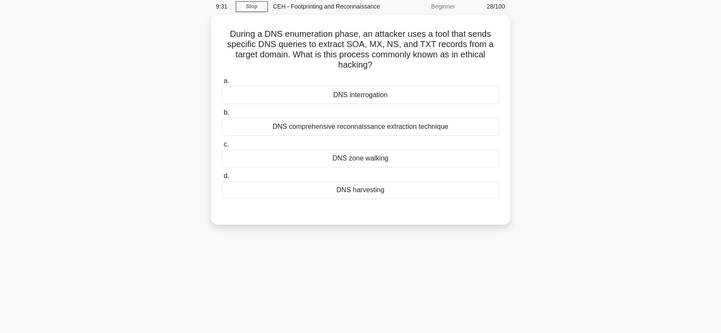
scroll to position [23, 0]
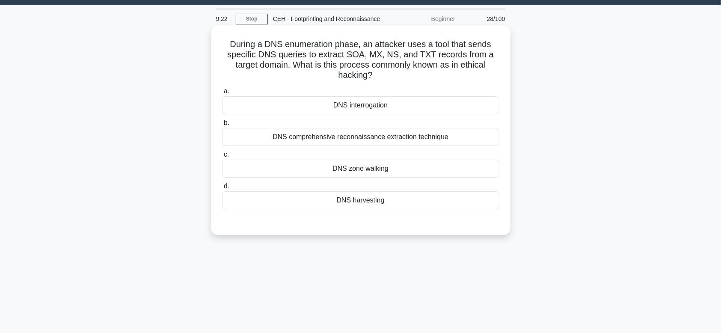
drag, startPoint x: 464, startPoint y: 206, endPoint x: 459, endPoint y: 207, distance: 4.7
click at [459, 207] on div "DNS harvesting" at bounding box center [360, 200] width 277 height 18
click at [222, 189] on input "d. DNS harvesting" at bounding box center [222, 187] width 0 height 6
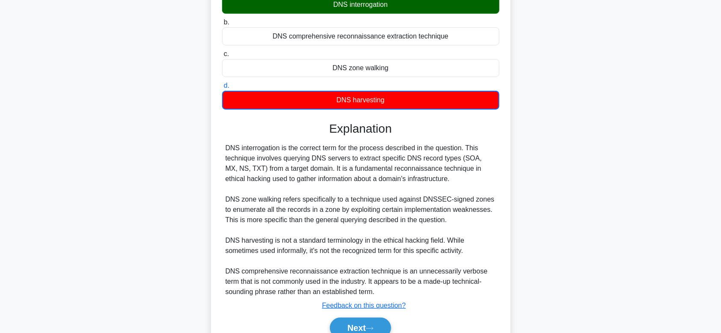
scroll to position [137, 0]
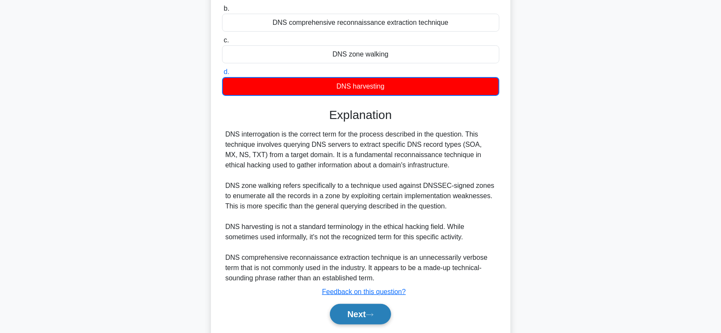
click at [371, 259] on button "Next" at bounding box center [360, 314] width 61 height 21
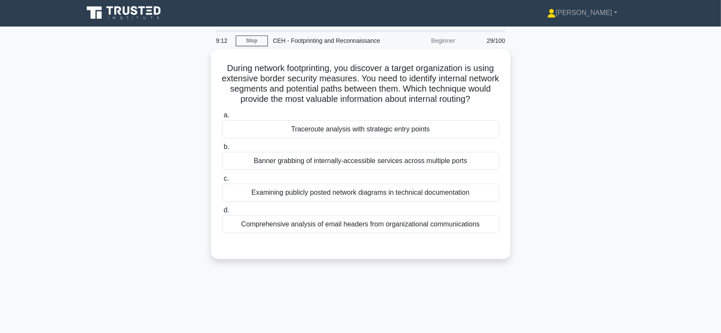
scroll to position [0, 0]
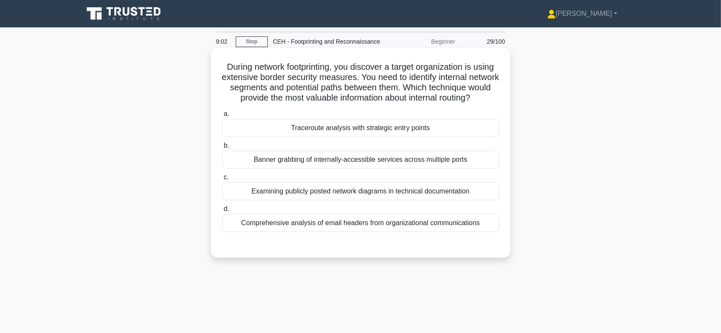
click at [464, 169] on div "Banner grabbing of internally-accessible services across multiple ports" at bounding box center [360, 160] width 277 height 18
click at [222, 149] on input "b. Banner grabbing of internally-accessible services across multiple ports" at bounding box center [222, 146] width 0 height 6
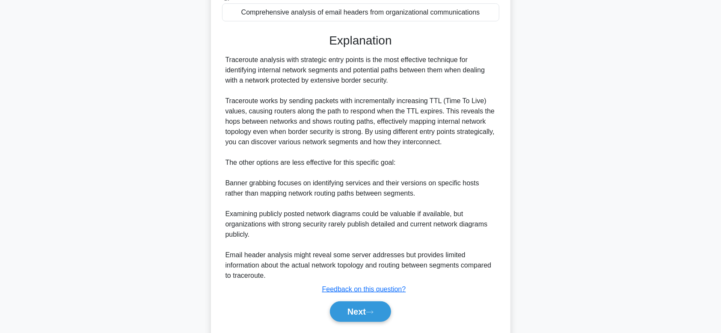
scroll to position [247, 0]
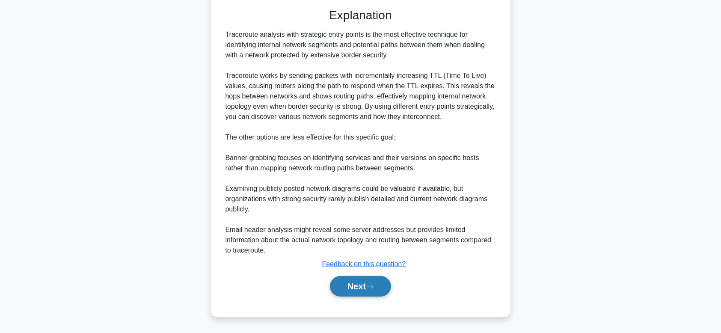
click at [374, 259] on icon at bounding box center [370, 287] width 8 height 5
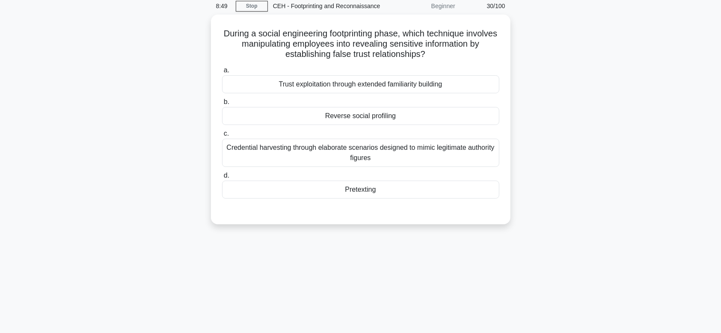
scroll to position [23, 0]
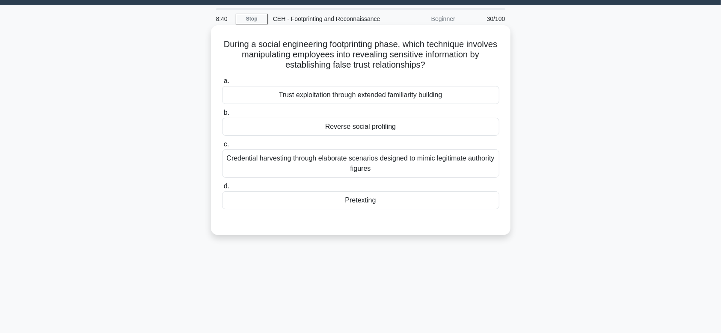
click at [419, 175] on div "Credential harvesting through elaborate scenarios designed to mimic legitimate …" at bounding box center [360, 163] width 277 height 28
click at [222, 147] on input "c. Credential harvesting through elaborate scenarios designed to mimic legitima…" at bounding box center [222, 145] width 0 height 6
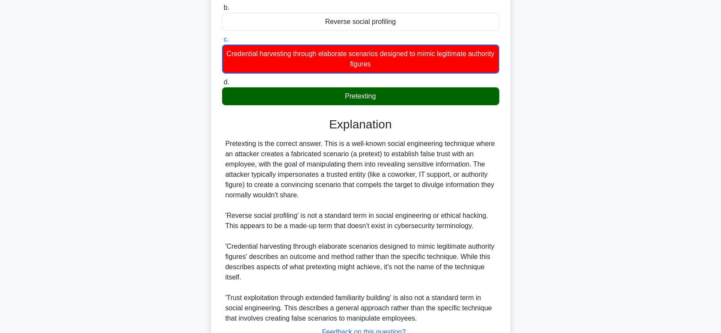
scroll to position [195, 0]
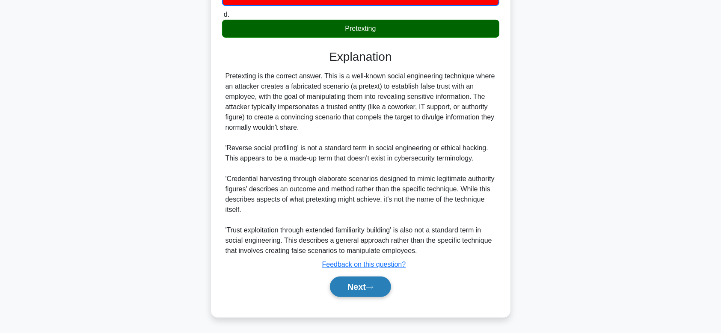
click at [378, 259] on button "Next" at bounding box center [360, 286] width 61 height 21
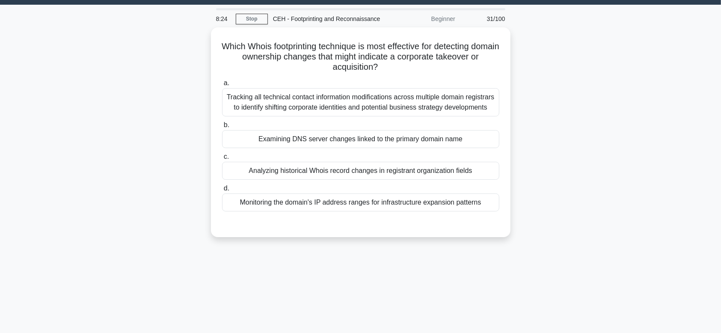
scroll to position [0, 0]
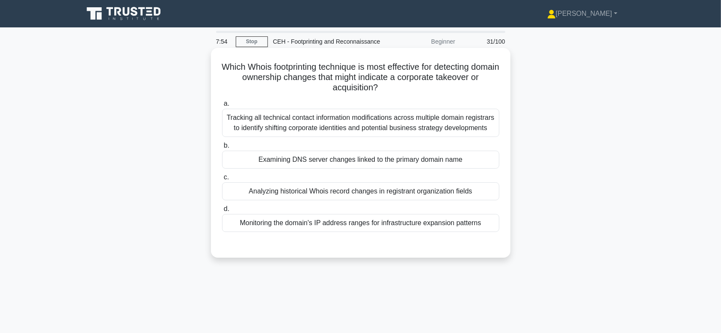
click at [346, 173] on label "c. Analyzing historical Whois record changes in registrant organization fields" at bounding box center [360, 186] width 277 height 28
click at [222, 175] on input "c. Analyzing historical Whois record changes in registrant organization fields" at bounding box center [222, 178] width 0 height 6
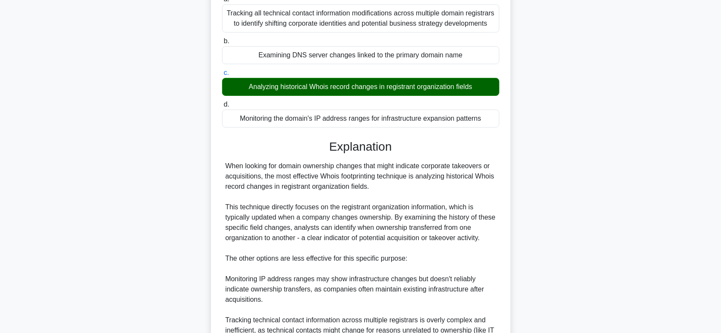
scroll to position [214, 0]
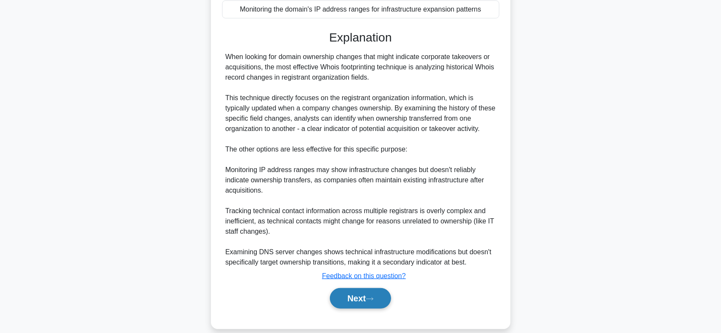
click at [374, 259] on button "Next" at bounding box center [360, 298] width 61 height 21
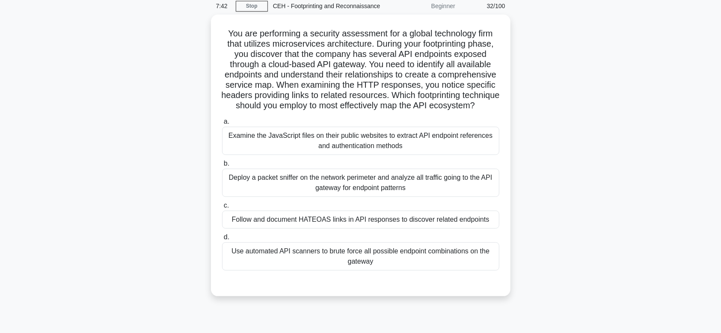
scroll to position [23, 0]
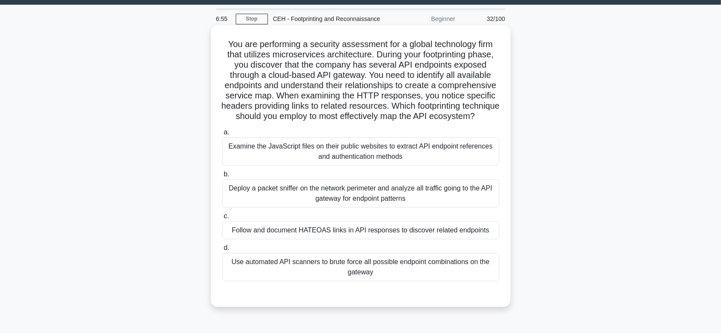
click at [368, 166] on div "Examine the JavaScript files on their public websites to extract API endpoint r…" at bounding box center [360, 151] width 277 height 28
click at [222, 135] on input "a. Examine the JavaScript files on their public websites to extract API endpoin…" at bounding box center [222, 133] width 0 height 6
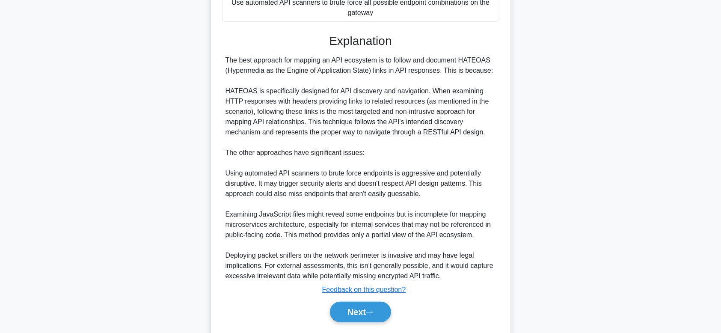
scroll to position [294, 0]
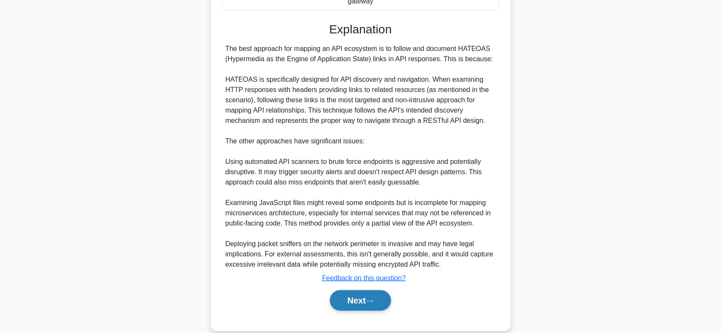
click at [367, 259] on button "Next" at bounding box center [360, 300] width 61 height 21
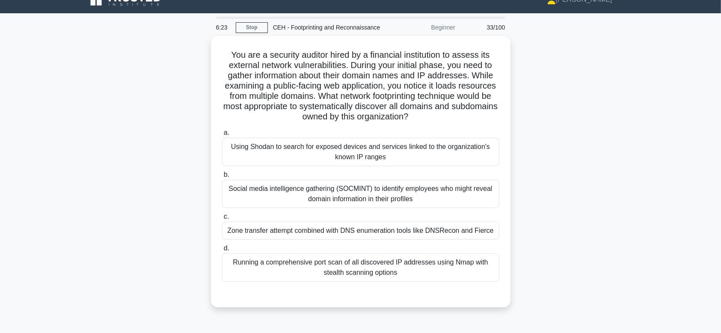
scroll to position [0, 0]
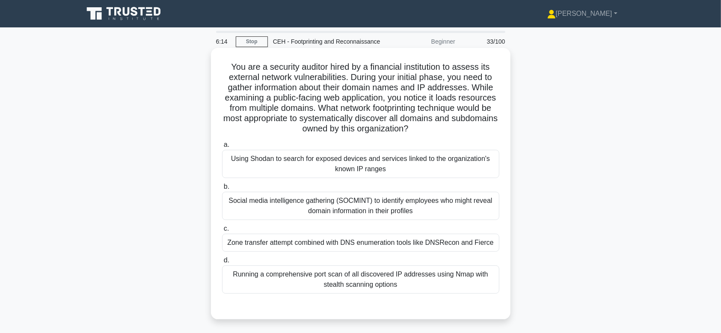
click at [352, 209] on div "Social media intelligence gathering (SOCMINT) to identify employees who might r…" at bounding box center [360, 206] width 277 height 28
click at [222, 190] on input "b. Social media intelligence gathering (SOCMINT) to identify employees who migh…" at bounding box center [222, 187] width 0 height 6
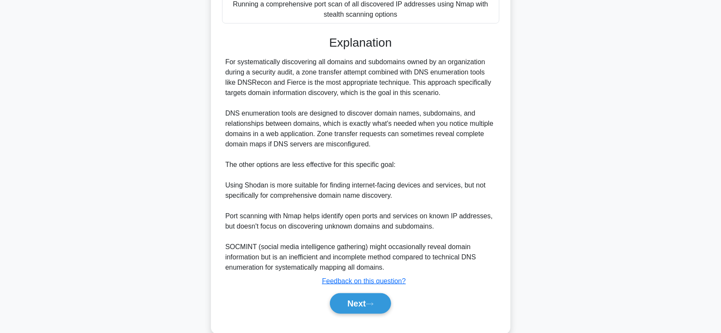
scroll to position [298, 0]
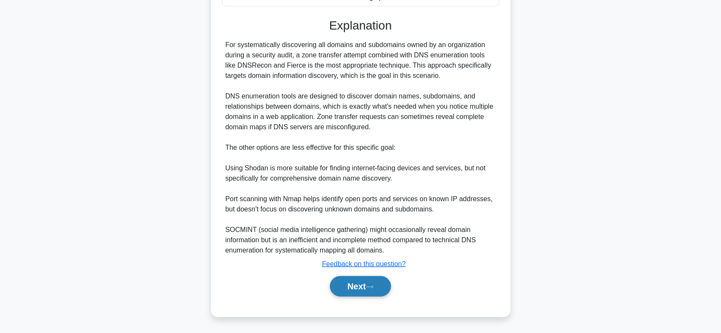
click at [379, 259] on button "Next" at bounding box center [360, 286] width 61 height 21
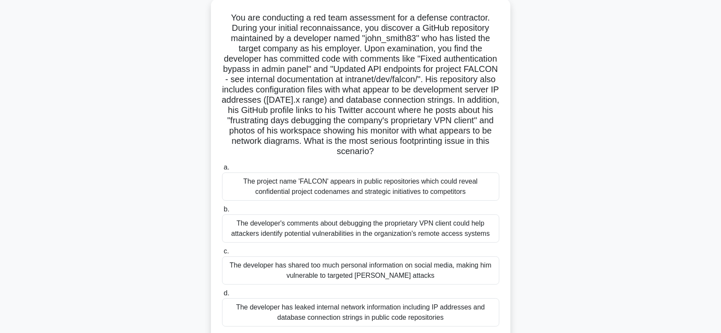
scroll to position [53, 0]
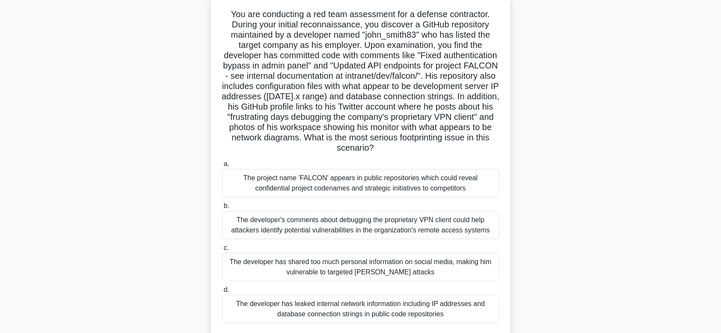
click at [480, 185] on div "The project name 'FALCON' appears in public repositories which could reveal con…" at bounding box center [360, 183] width 277 height 28
click at [222, 167] on input "a. The project name 'FALCON' appears in public repositories which could reveal …" at bounding box center [222, 164] width 0 height 6
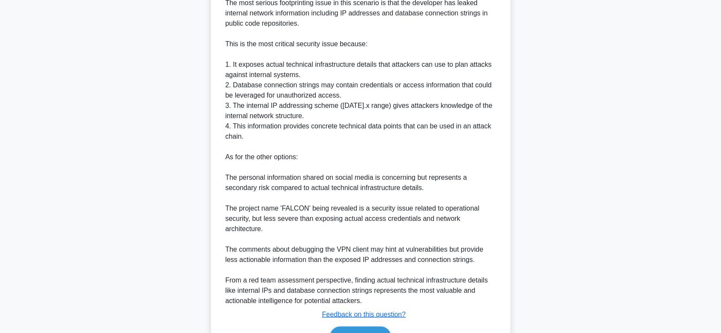
scroll to position [452, 0]
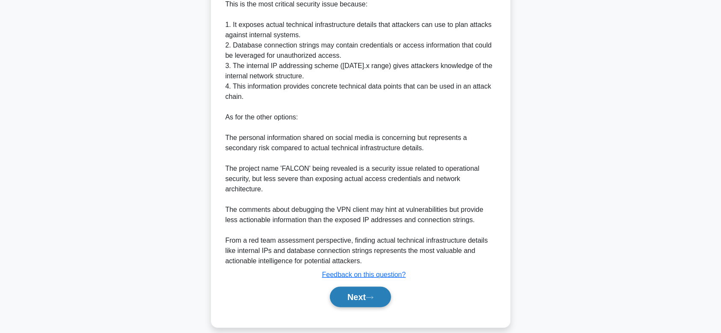
click at [377, 259] on button "Next" at bounding box center [360, 297] width 61 height 21
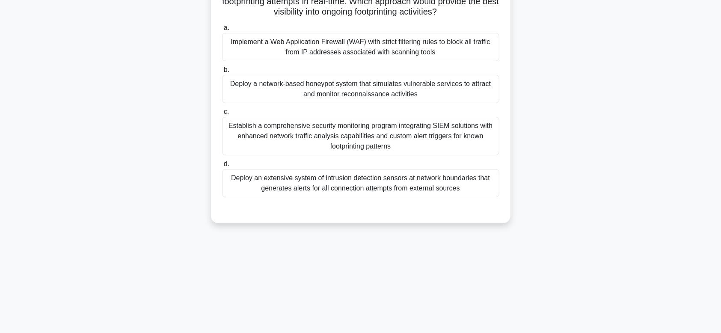
scroll to position [23, 0]
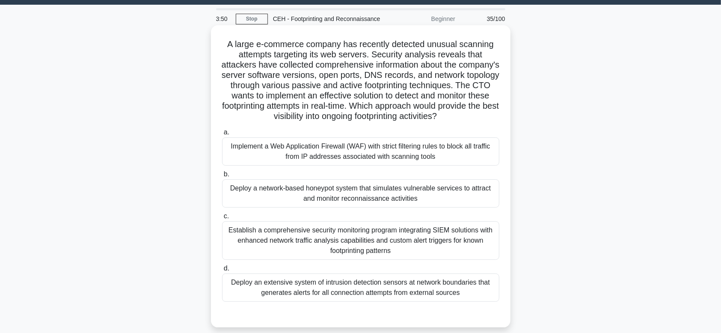
click at [371, 208] on div "Deploy a network-based honeypot system that simulates vulnerable services to at…" at bounding box center [360, 193] width 277 height 28
click at [222, 177] on input "b. Deploy a network-based honeypot system that simulates vulnerable services to…" at bounding box center [222, 175] width 0 height 6
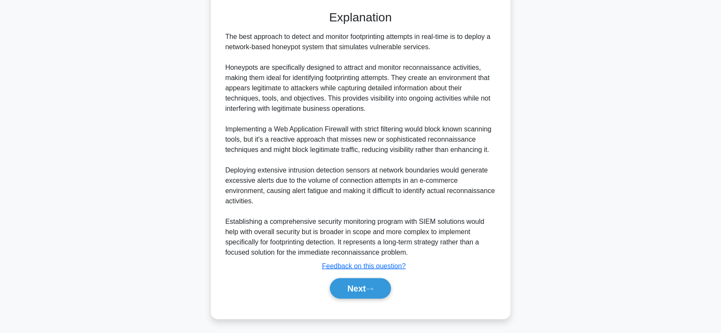
scroll to position [339, 0]
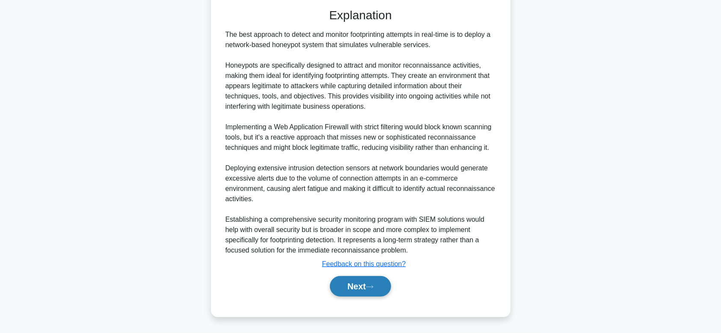
click at [373, 259] on button "Next" at bounding box center [360, 286] width 61 height 21
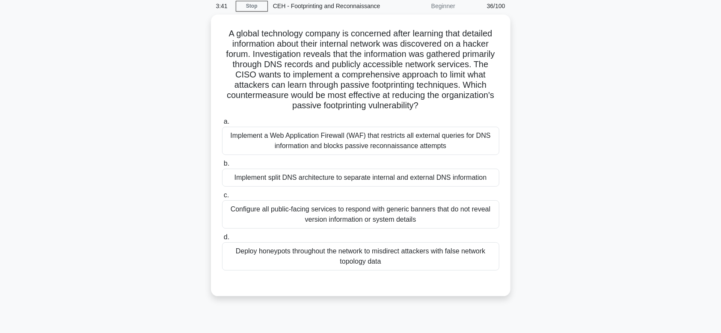
scroll to position [23, 0]
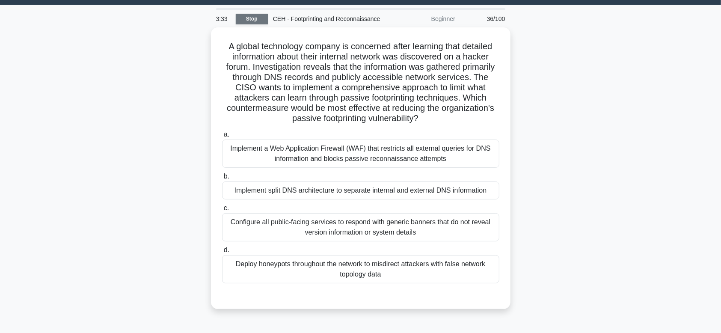
click at [264, 22] on link "Stop" at bounding box center [252, 19] width 32 height 11
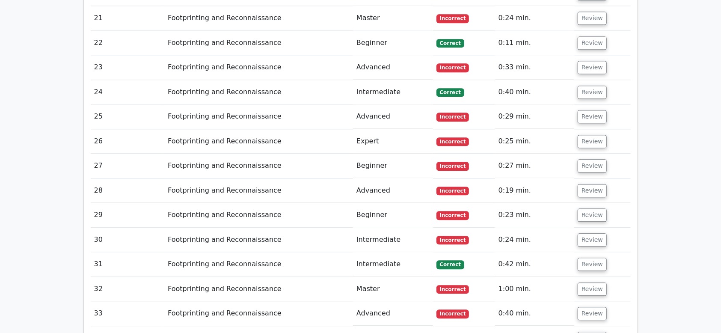
scroll to position [1587, 0]
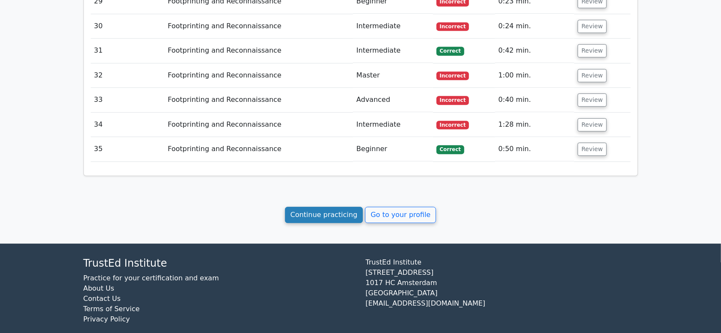
click at [300, 207] on link "Continue practicing" at bounding box center [324, 215] width 78 height 16
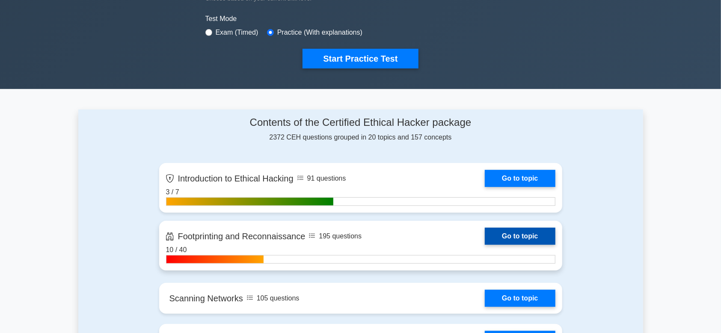
scroll to position [321, 0]
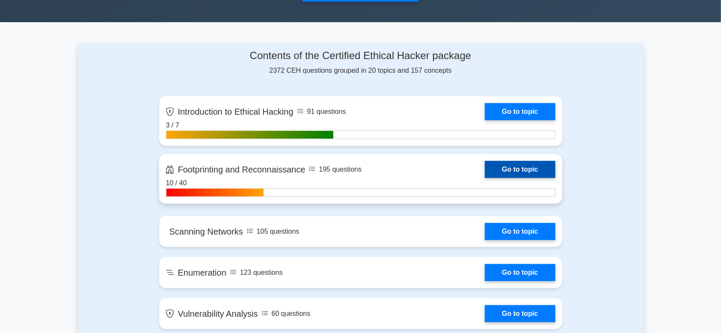
click at [513, 170] on link "Go to topic" at bounding box center [520, 169] width 70 height 17
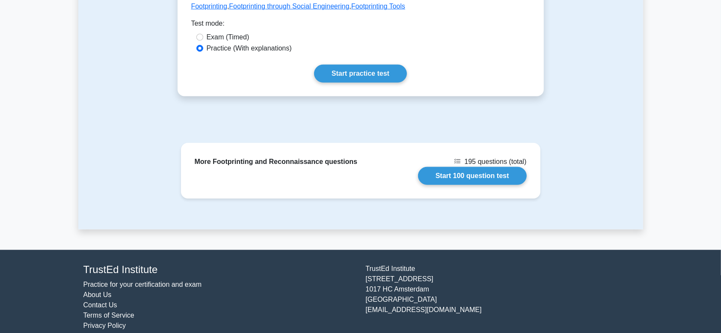
scroll to position [487, 0]
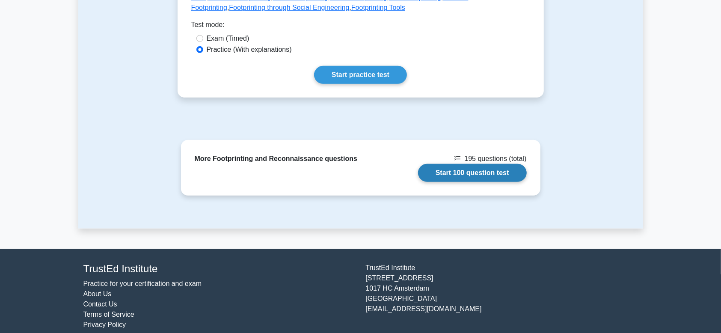
click at [460, 164] on link "Start 100 question test" at bounding box center [472, 173] width 109 height 18
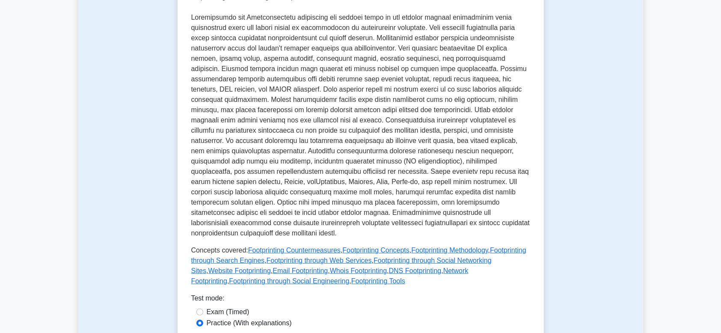
scroll to position [0, 0]
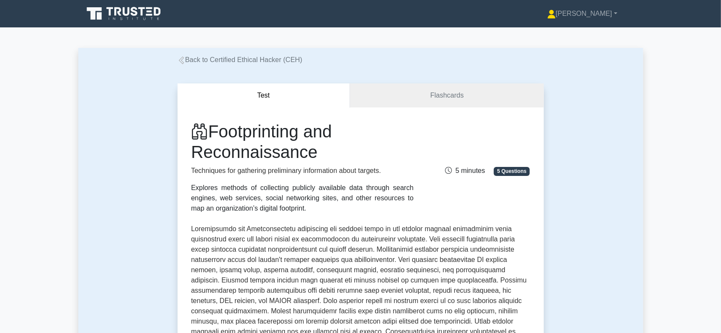
click at [244, 94] on button "Test" at bounding box center [264, 95] width 173 height 24
click at [439, 101] on link "Flashcards" at bounding box center [446, 95] width 193 height 24
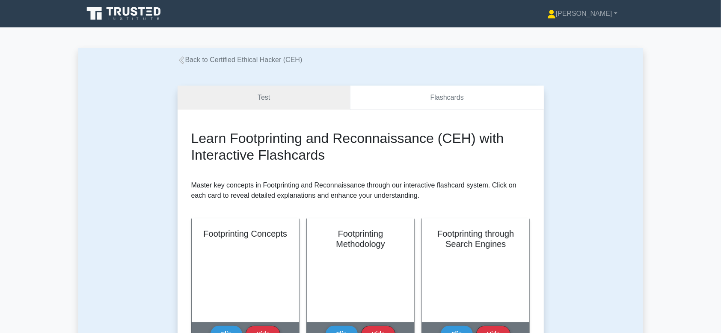
click at [413, 95] on link "Flashcards" at bounding box center [446, 98] width 193 height 24
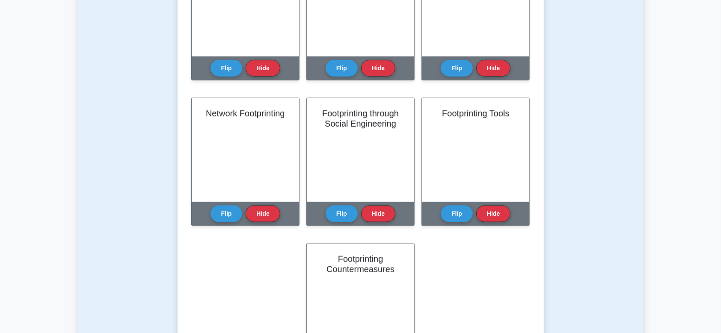
scroll to position [749, 0]
